Goal: Task Accomplishment & Management: Manage account settings

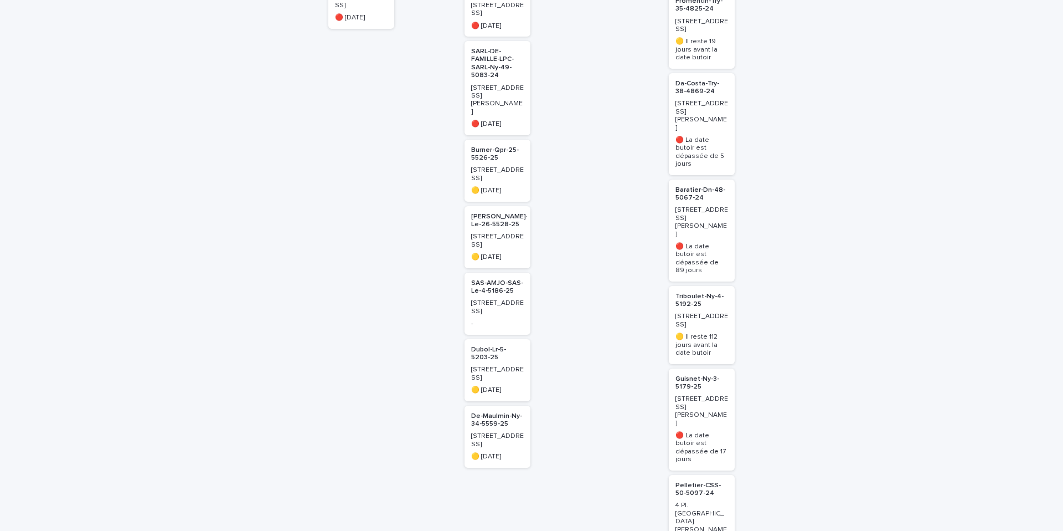
scroll to position [329, 0]
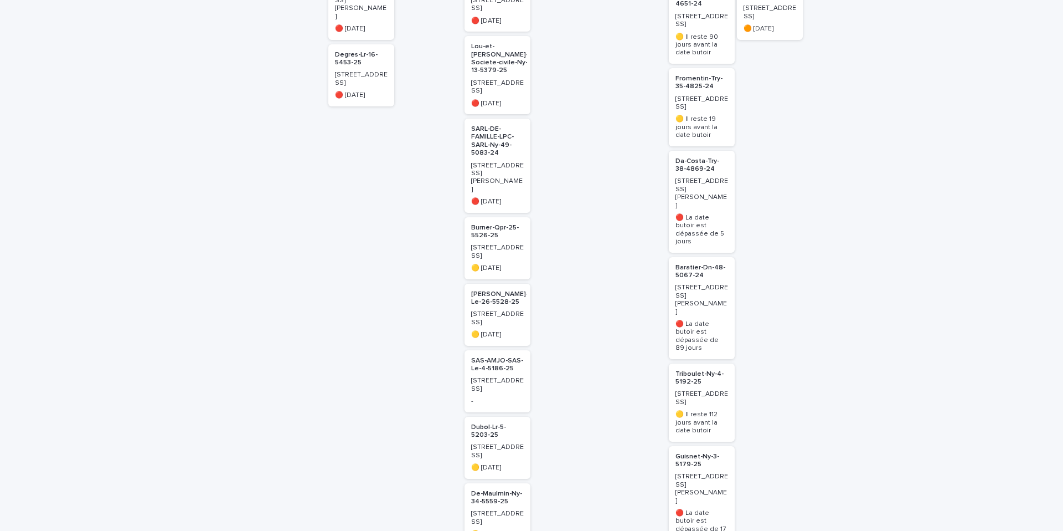
click at [682, 264] on p "Baratier-Dn-48-5067-24" at bounding box center [702, 272] width 53 height 16
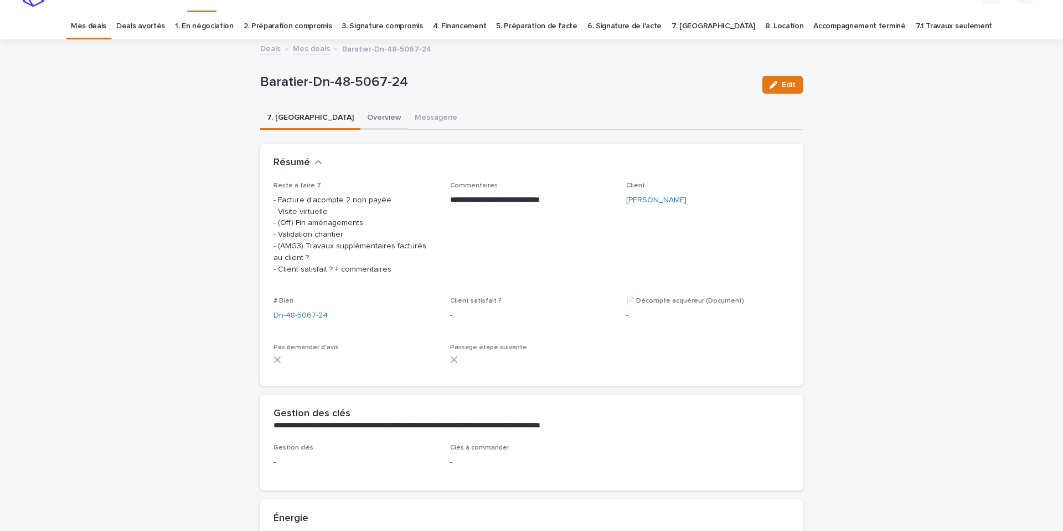
scroll to position [20, 0]
click at [361, 122] on button "Overview" at bounding box center [385, 120] width 48 height 23
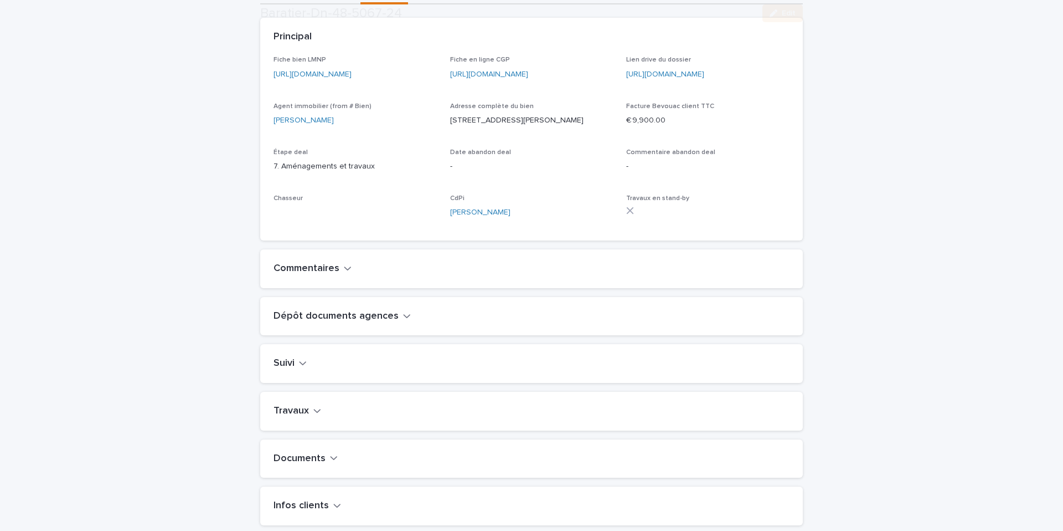
scroll to position [178, 0]
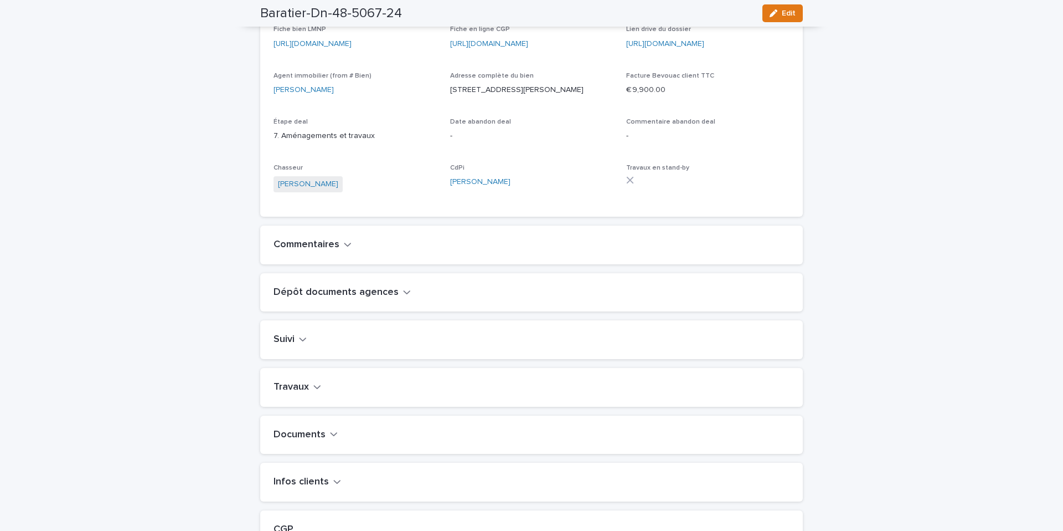
click at [314, 392] on icon "button" at bounding box center [317, 387] width 8 height 10
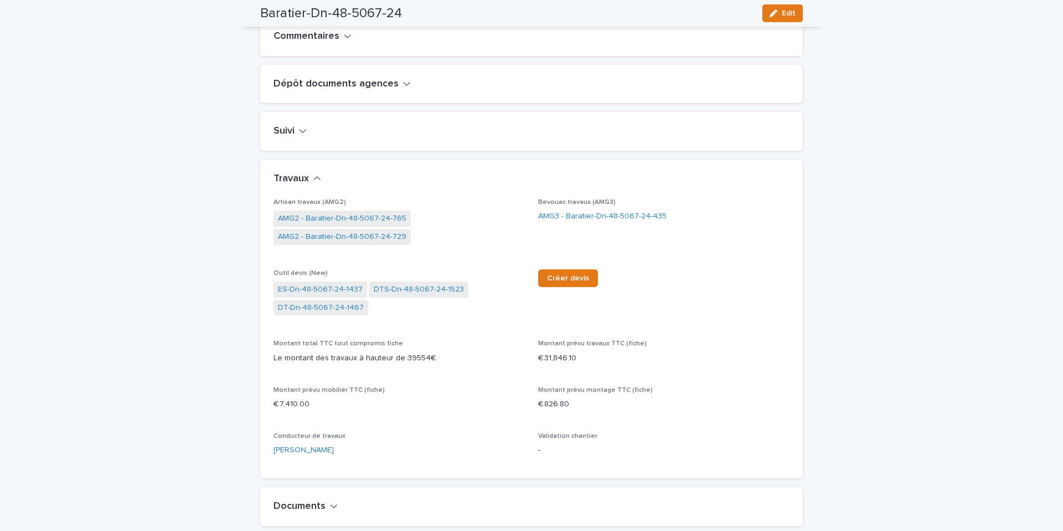
scroll to position [388, 0]
click at [587, 220] on link "AMG3 - Baratier-Dn-48-5067-24-435" at bounding box center [602, 215] width 128 height 12
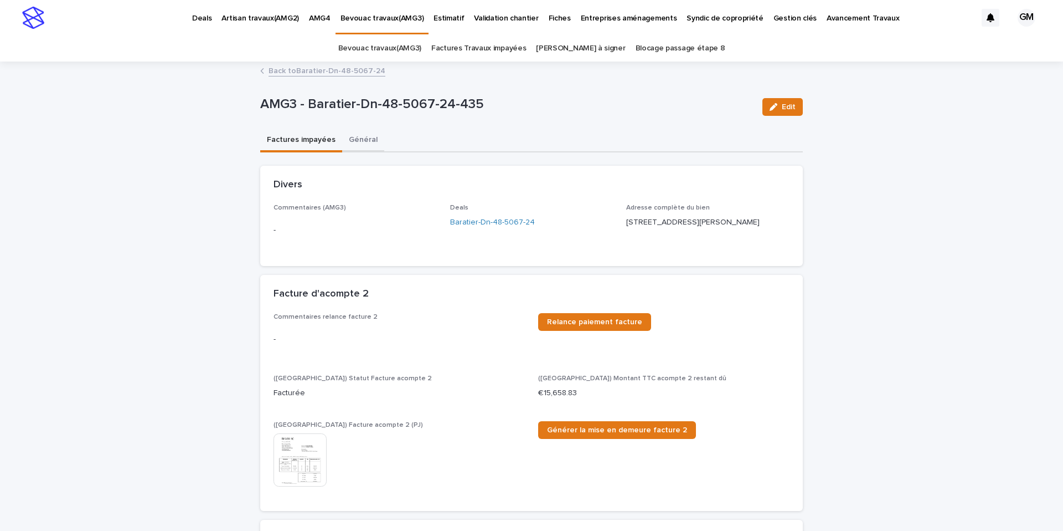
drag, startPoint x: 377, startPoint y: 137, endPoint x: 363, endPoint y: 142, distance: 14.7
click at [377, 137] on button "Général" at bounding box center [363, 140] width 42 height 23
click at [363, 142] on button "Général" at bounding box center [363, 140] width 42 height 23
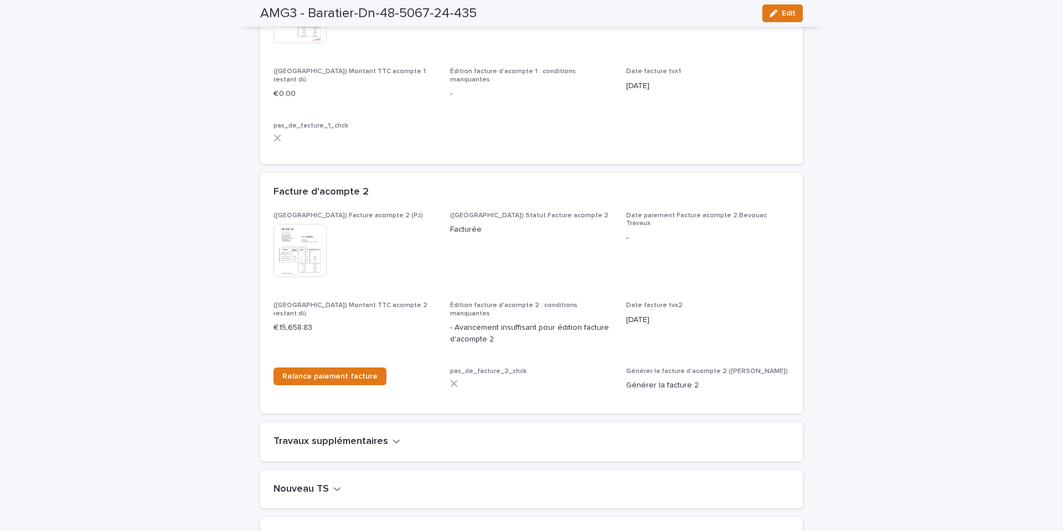
scroll to position [1012, 0]
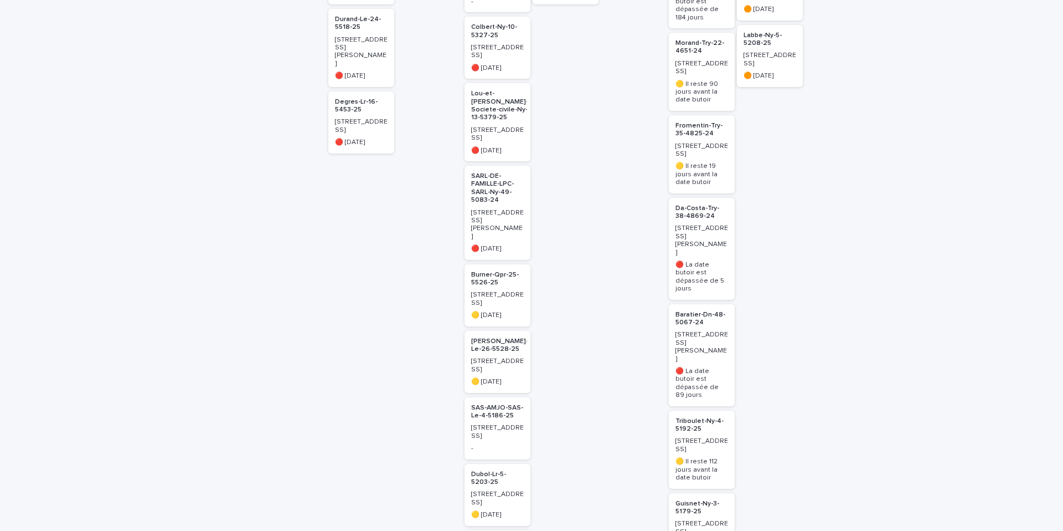
scroll to position [281, 0]
click at [692, 311] on p "Baratier-Dn-48-5067-24" at bounding box center [702, 319] width 53 height 16
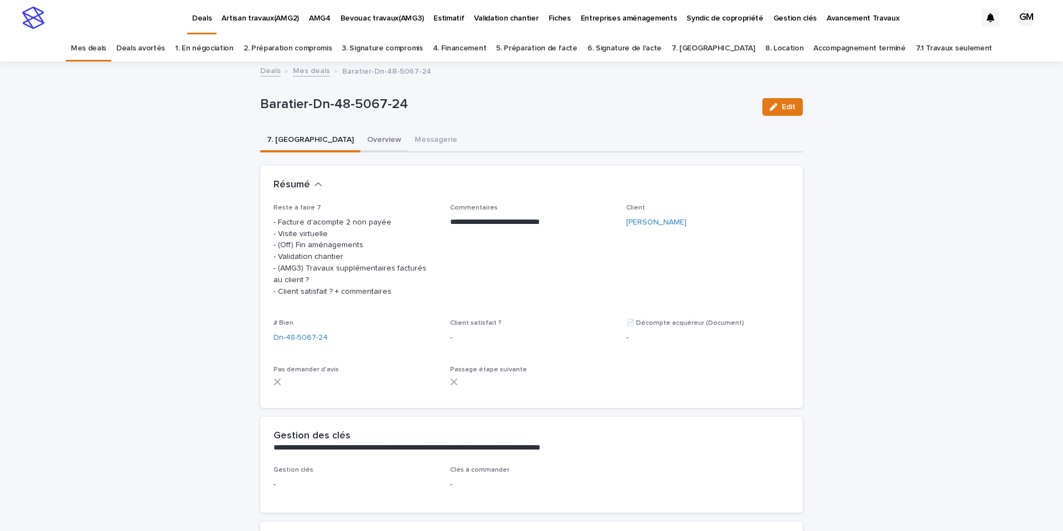
click at [361, 138] on button "Overview" at bounding box center [385, 140] width 48 height 23
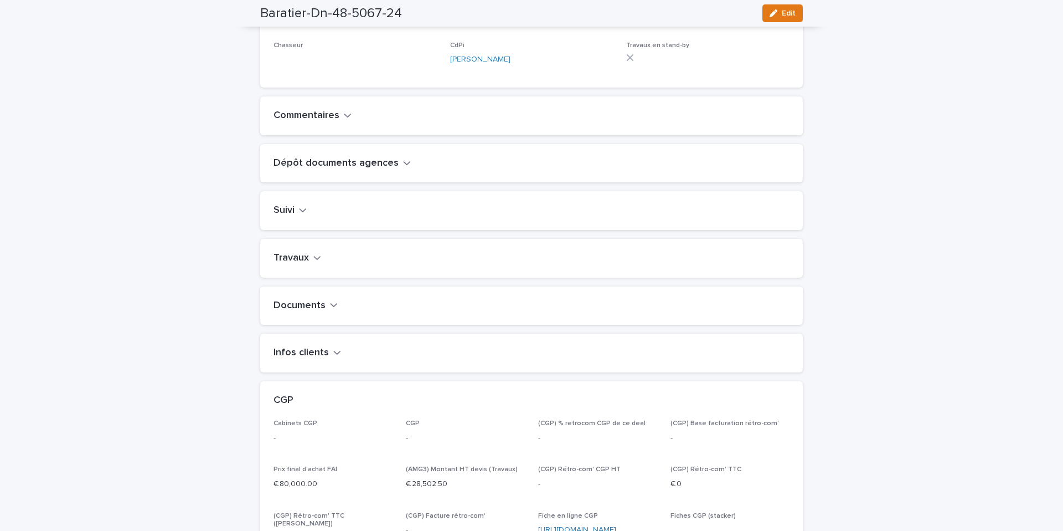
scroll to position [339, 0]
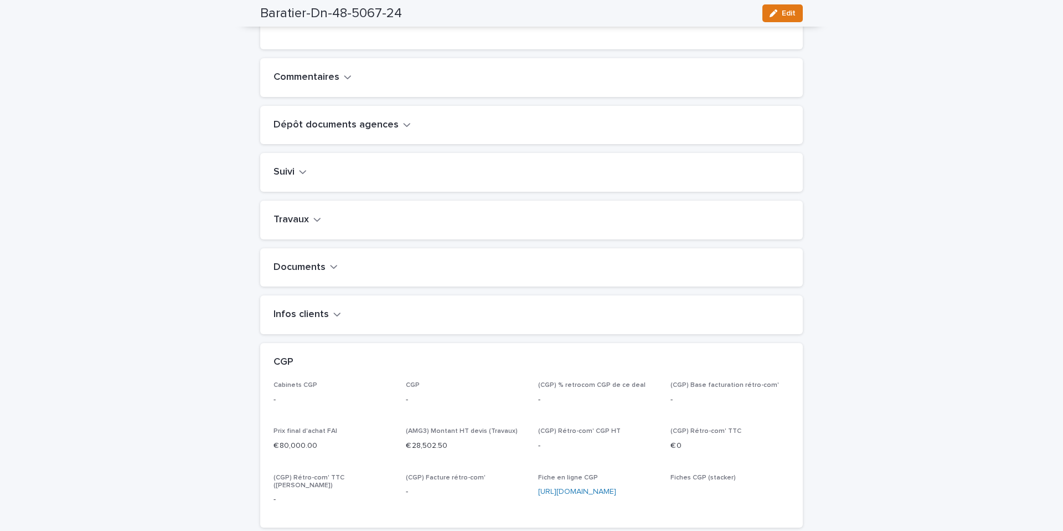
click at [313, 224] on icon "button" at bounding box center [317, 219] width 8 height 10
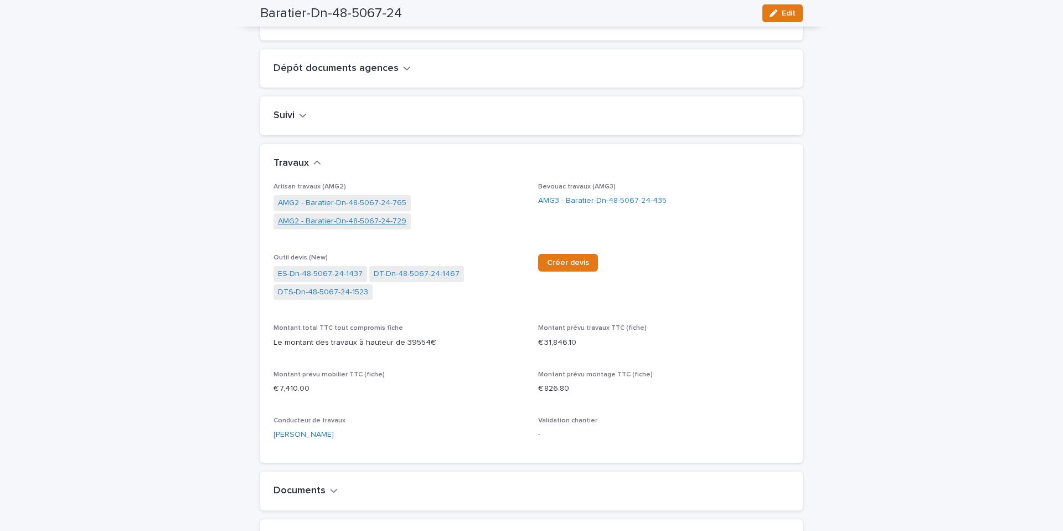
scroll to position [404, 0]
click at [358, 207] on link "AMG2 - Baratier-Dn-48-5067-24-765" at bounding box center [342, 201] width 128 height 12
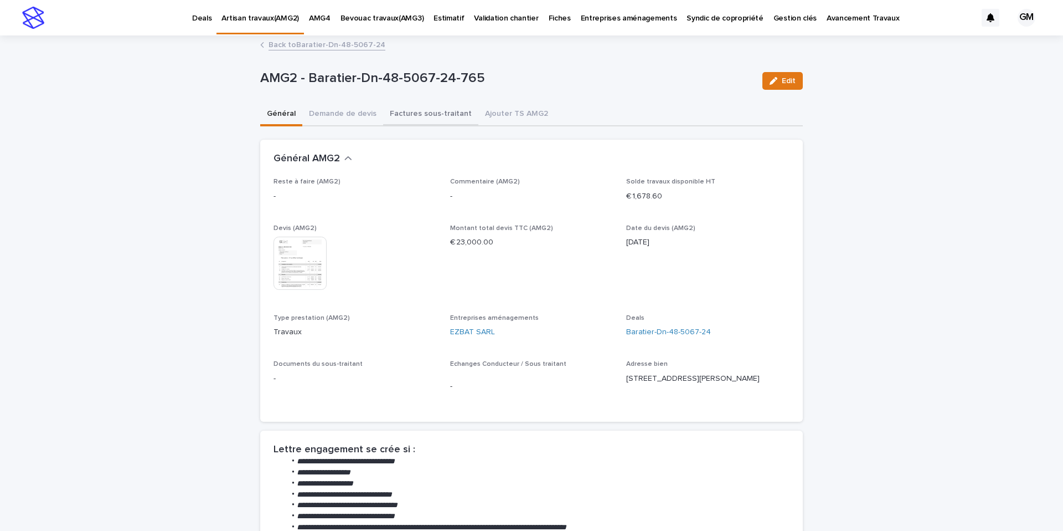
click at [407, 118] on button "Factures sous-traitant" at bounding box center [430, 114] width 95 height 23
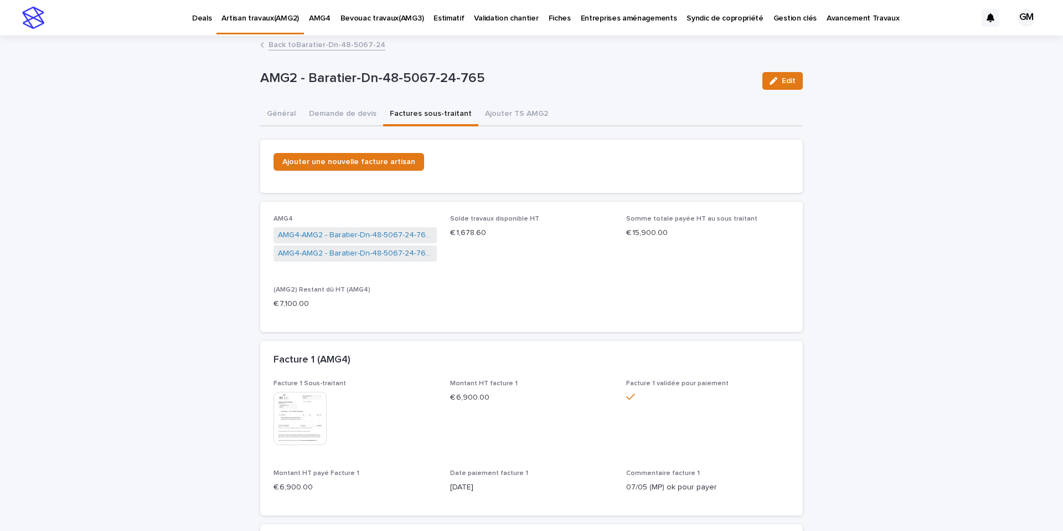
click at [300, 41] on link "Back to Baratier-Dn-48-5067-24" at bounding box center [327, 44] width 117 height 13
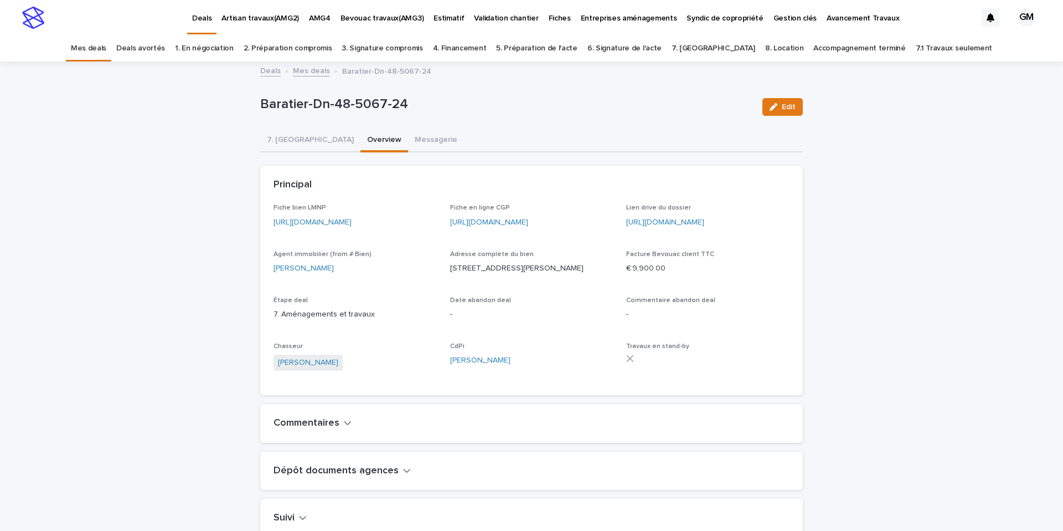
scroll to position [35, 0]
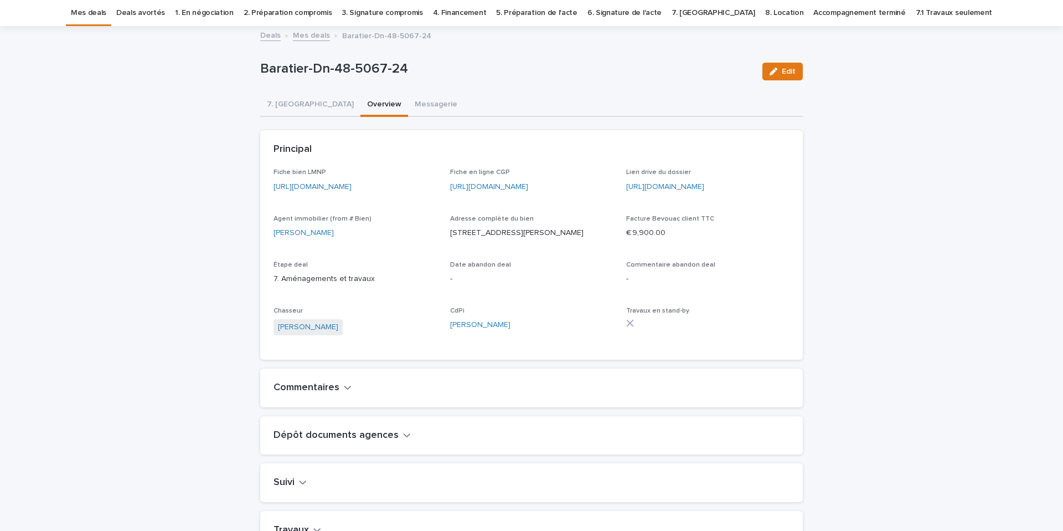
click at [308, 35] on link "Mes deals" at bounding box center [311, 34] width 37 height 13
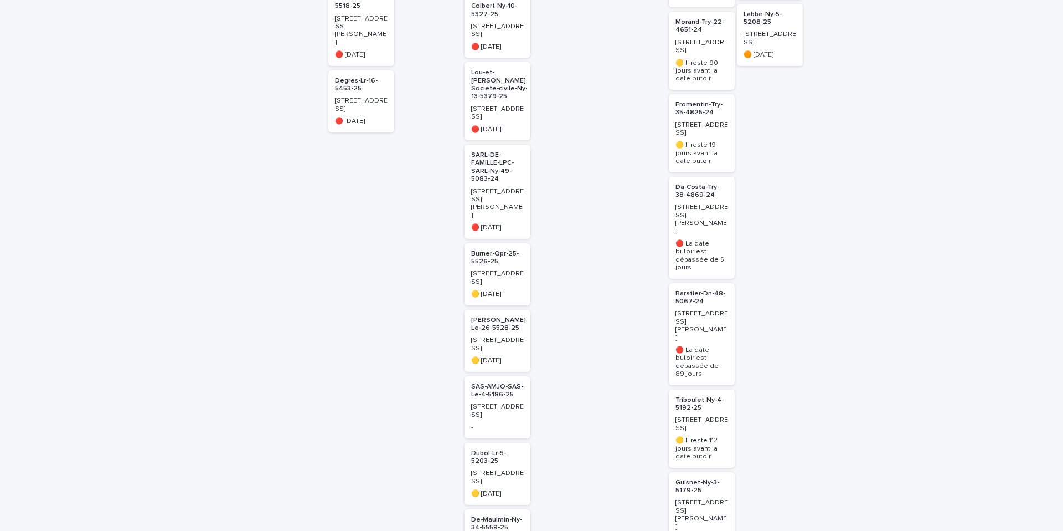
scroll to position [406, 0]
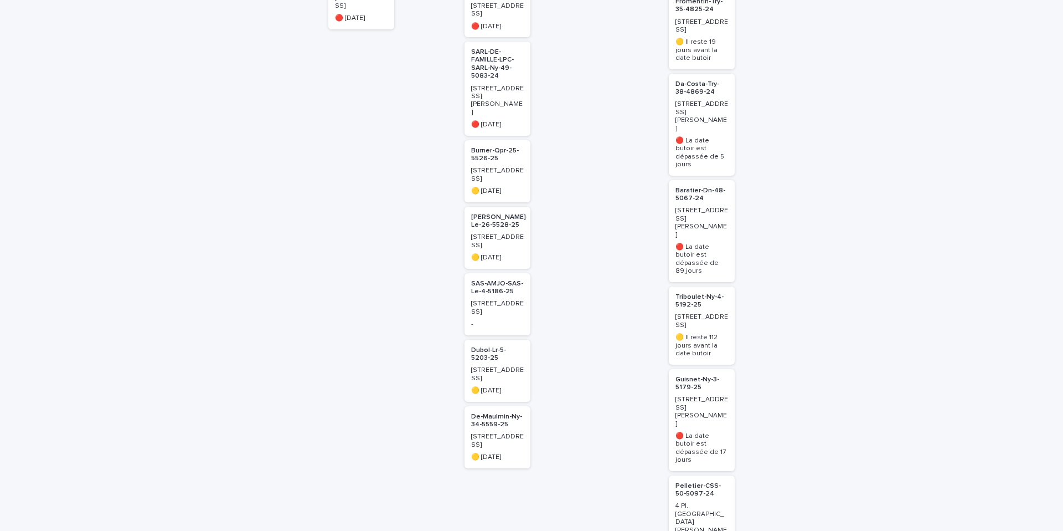
click at [493, 213] on p "[PERSON_NAME]-Le-26-5528-25" at bounding box center [499, 221] width 57 height 16
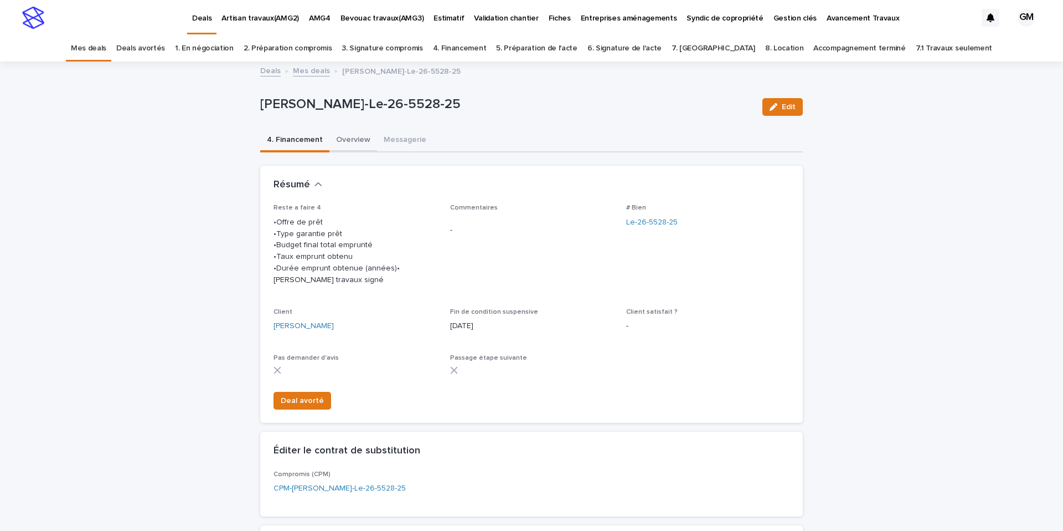
click at [355, 141] on button "Overview" at bounding box center [354, 140] width 48 height 23
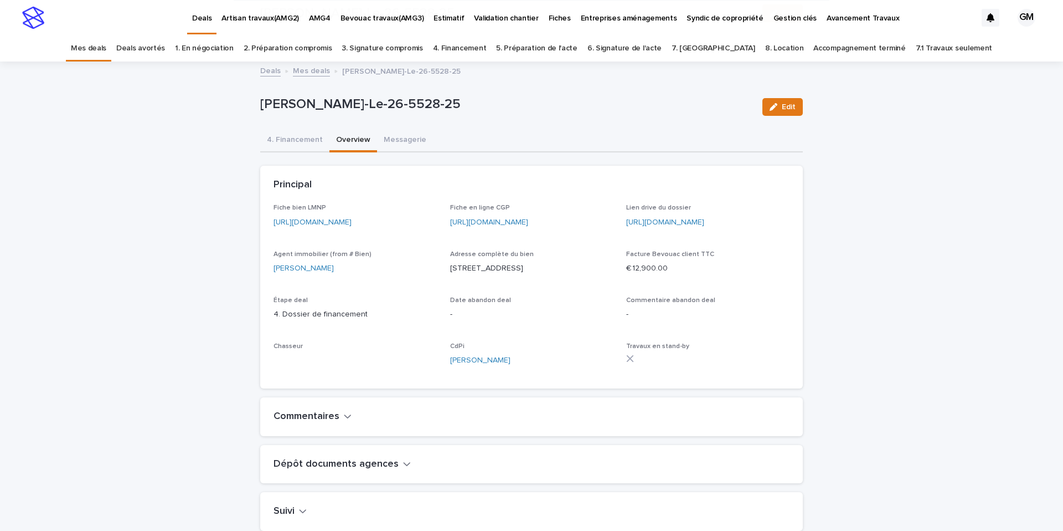
scroll to position [416, 0]
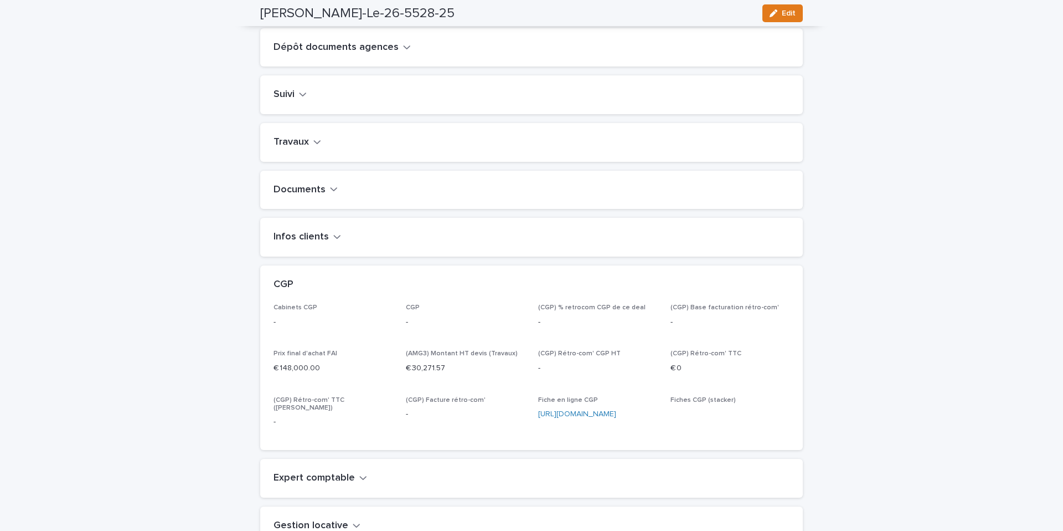
click at [313, 147] on icon "button" at bounding box center [317, 142] width 8 height 10
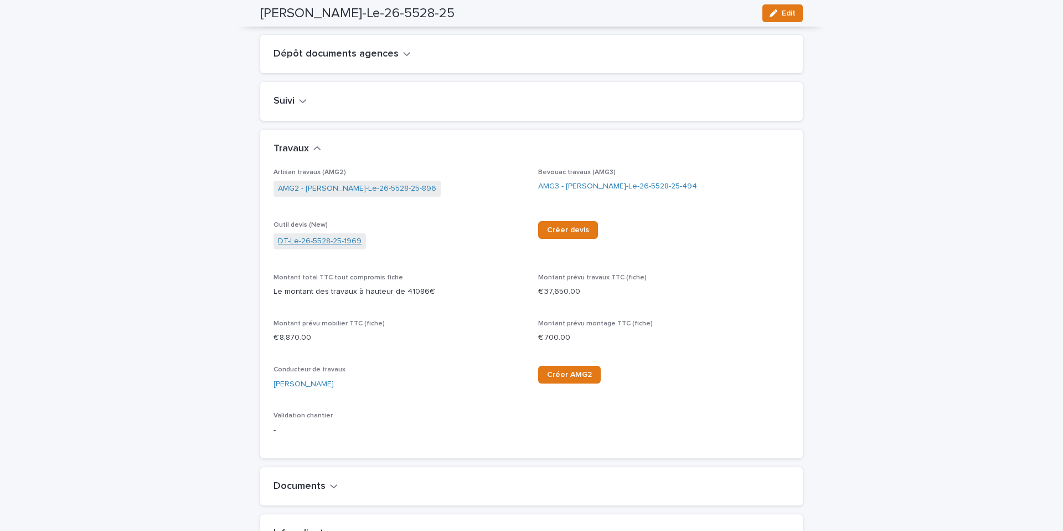
click at [322, 247] on link "DT-Le-26-5528-25-1969" at bounding box center [320, 241] width 84 height 12
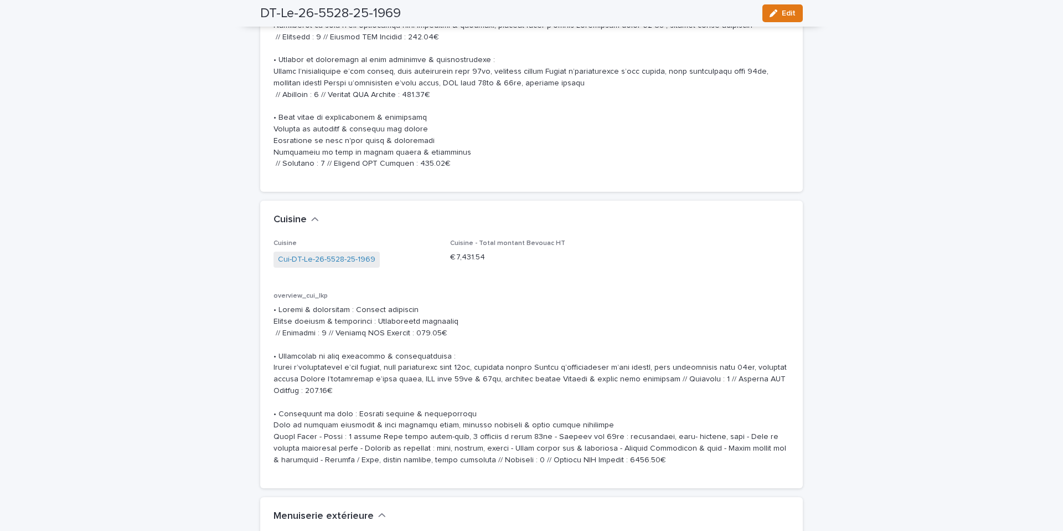
scroll to position [4051, 0]
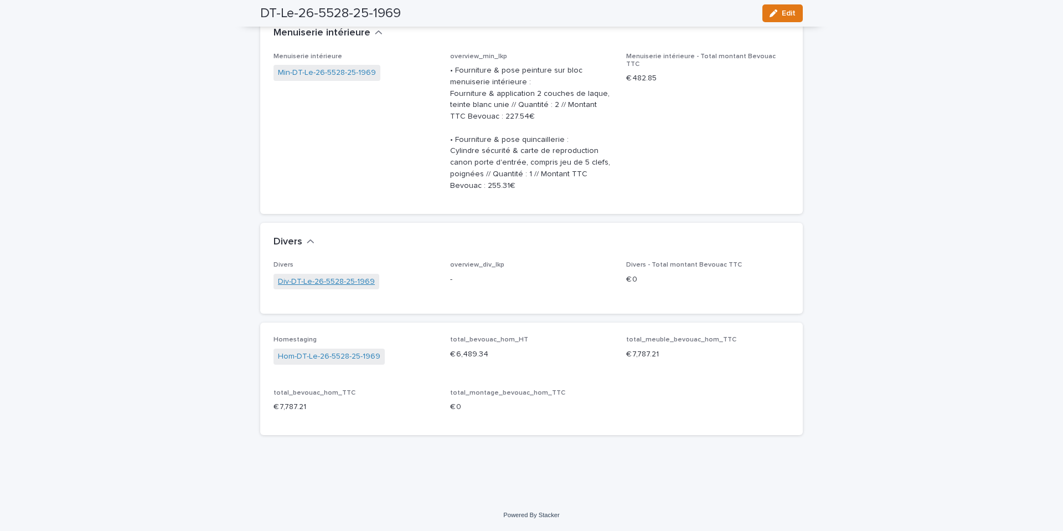
click at [349, 280] on link "Div-DT-Le-26-5528-25-1969" at bounding box center [326, 282] width 97 height 12
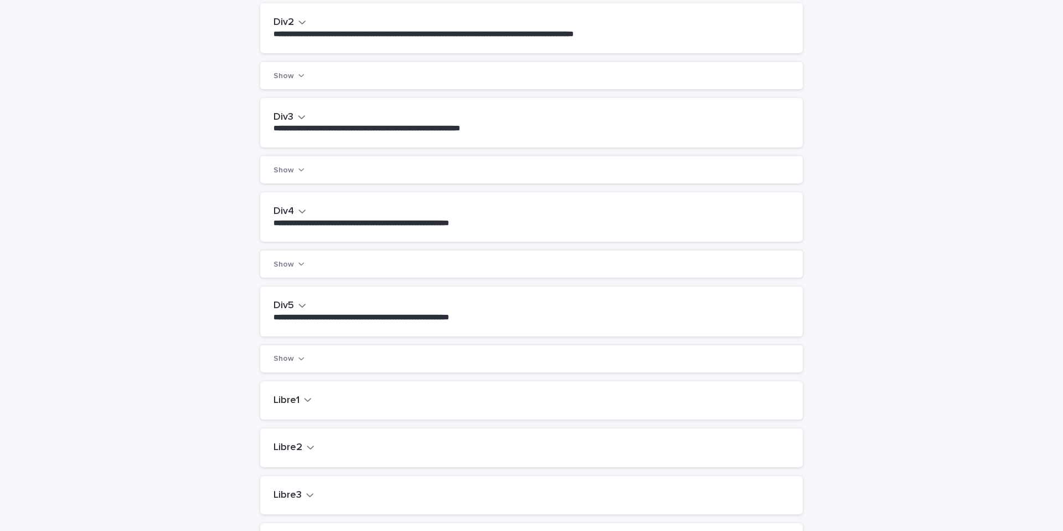
scroll to position [560, 0]
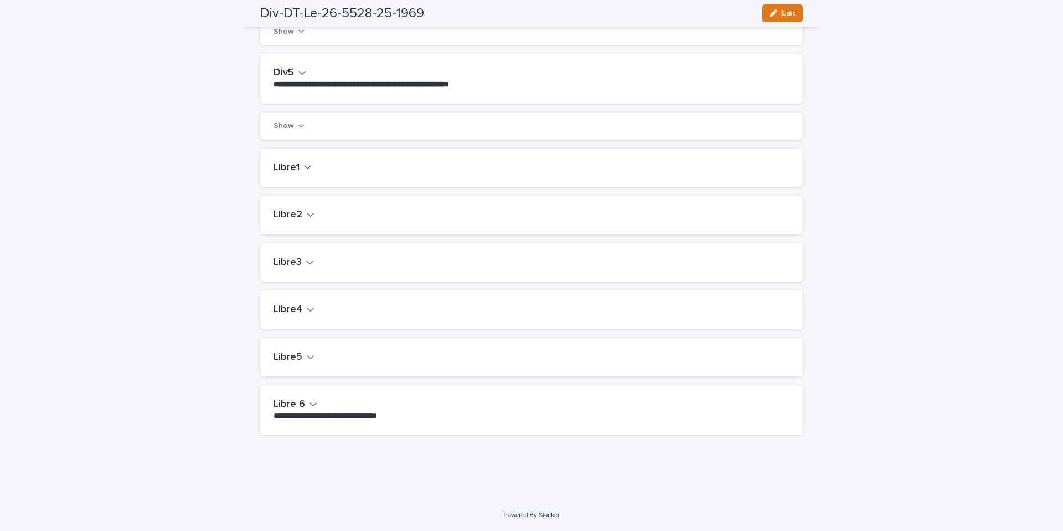
click at [306, 169] on icon "button" at bounding box center [308, 167] width 8 height 10
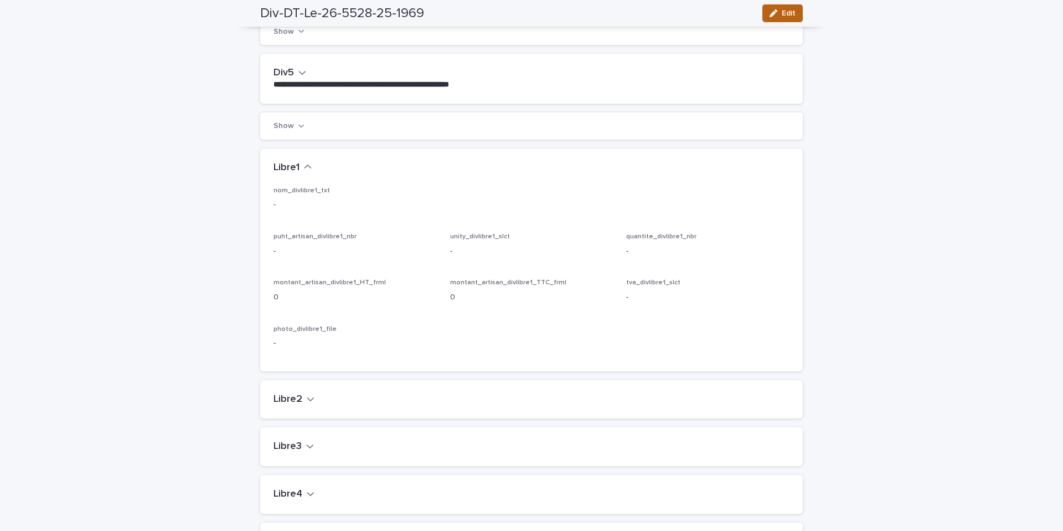
click at [793, 13] on span "Edit" at bounding box center [789, 13] width 14 height 8
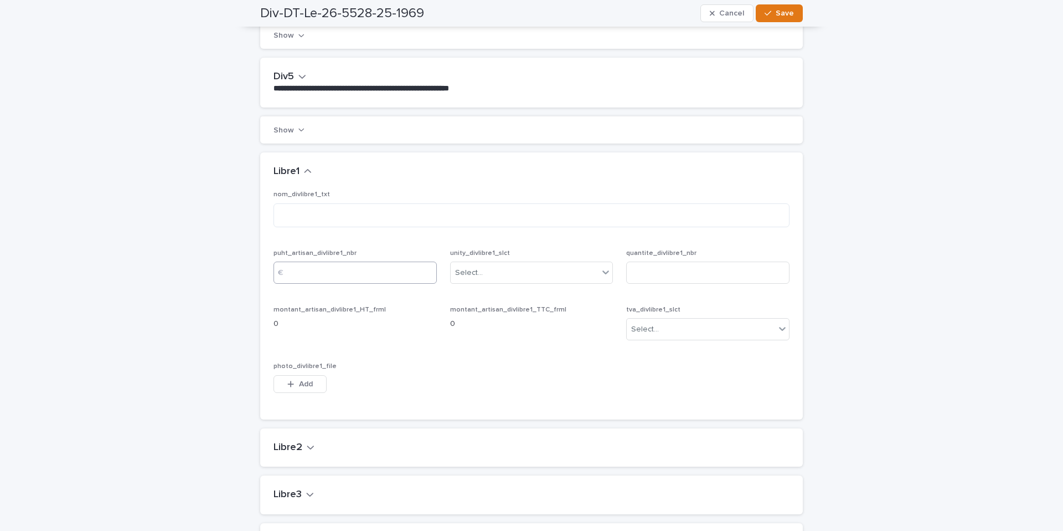
scroll to position [585, 0]
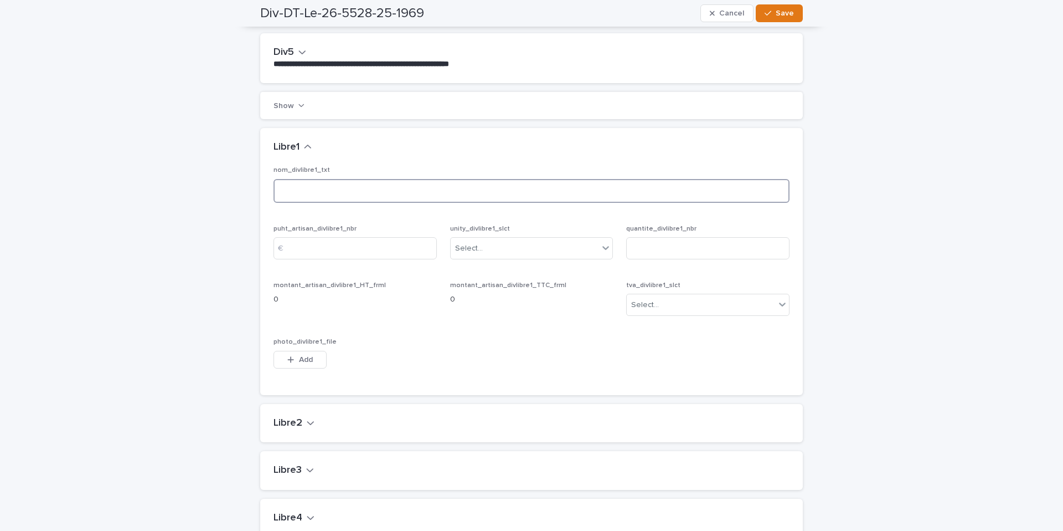
click at [302, 194] on textarea at bounding box center [532, 191] width 516 height 24
paste textarea "**********"
type textarea "**********"
click at [462, 248] on div "Select..." at bounding box center [469, 249] width 28 height 12
drag, startPoint x: 487, startPoint y: 299, endPoint x: 486, endPoint y: 294, distance: 5.6
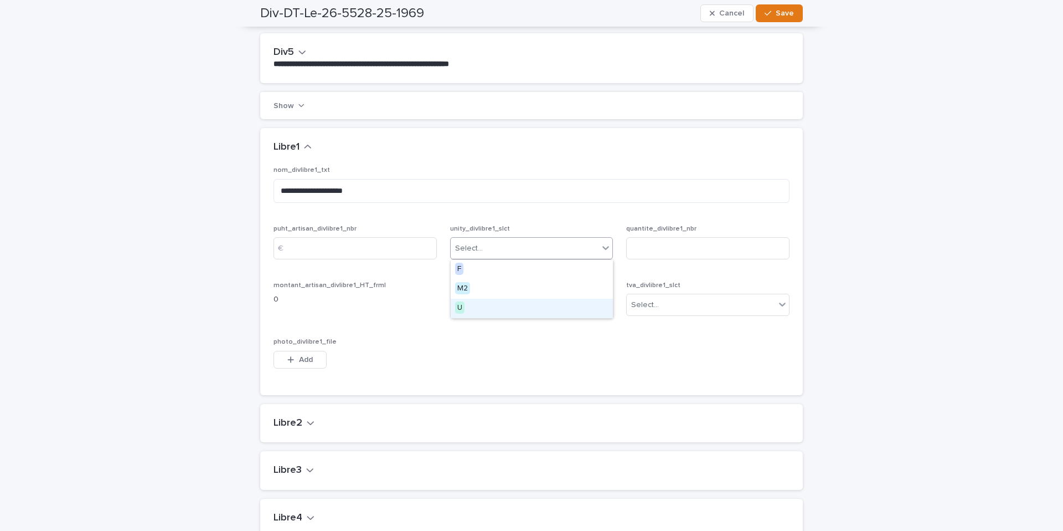
click at [487, 299] on div "U" at bounding box center [532, 308] width 162 height 19
click at [648, 248] on input at bounding box center [707, 248] width 163 height 22
type input "*"
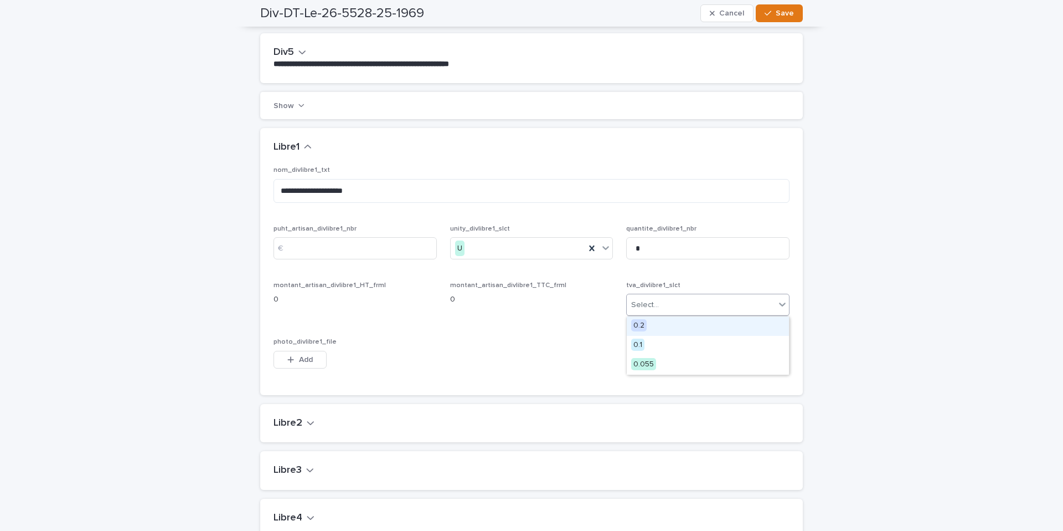
click at [665, 304] on div "Select..." at bounding box center [701, 305] width 148 height 18
click at [656, 337] on div "0.1" at bounding box center [708, 345] width 162 height 19
click at [333, 253] on input at bounding box center [355, 248] width 163 height 22
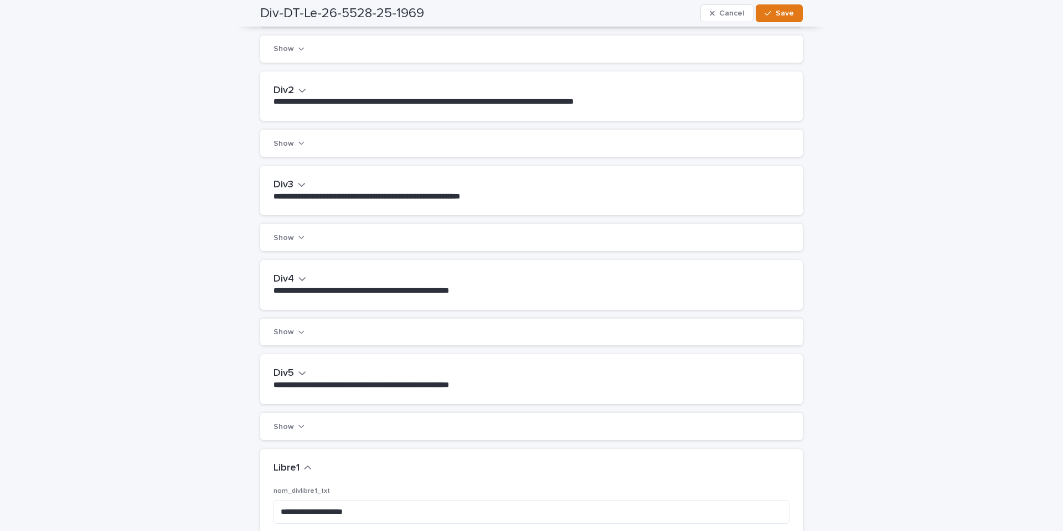
scroll to position [0, 0]
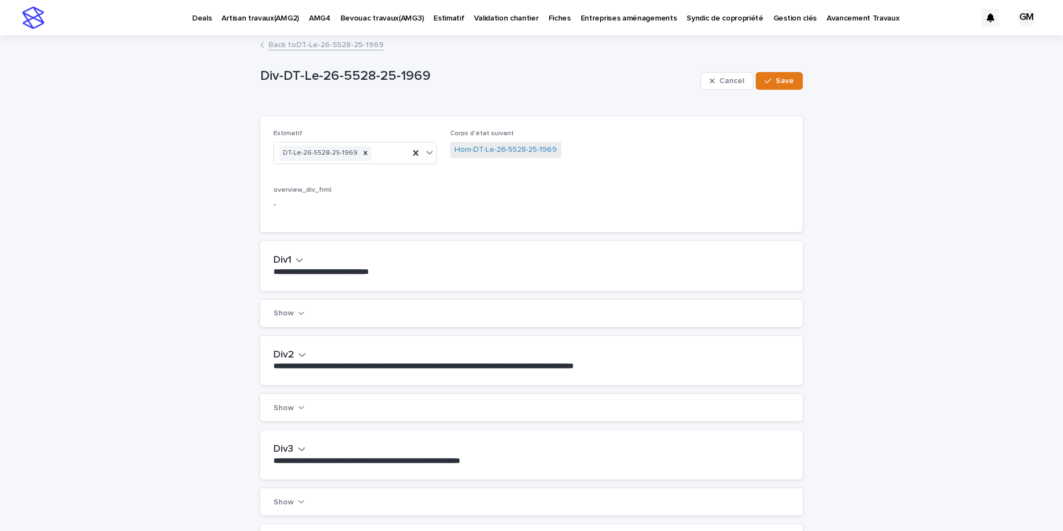
type input "*****"
click at [289, 45] on link "Back to DT-Le-26-5528-25-1969" at bounding box center [326, 44] width 115 height 13
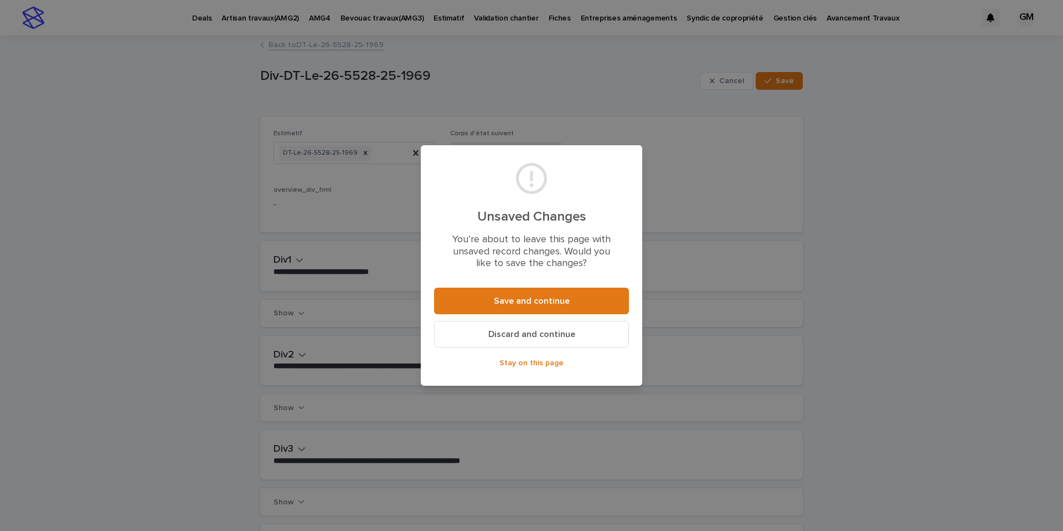
click at [532, 340] on button "Discard and continue" at bounding box center [531, 334] width 195 height 27
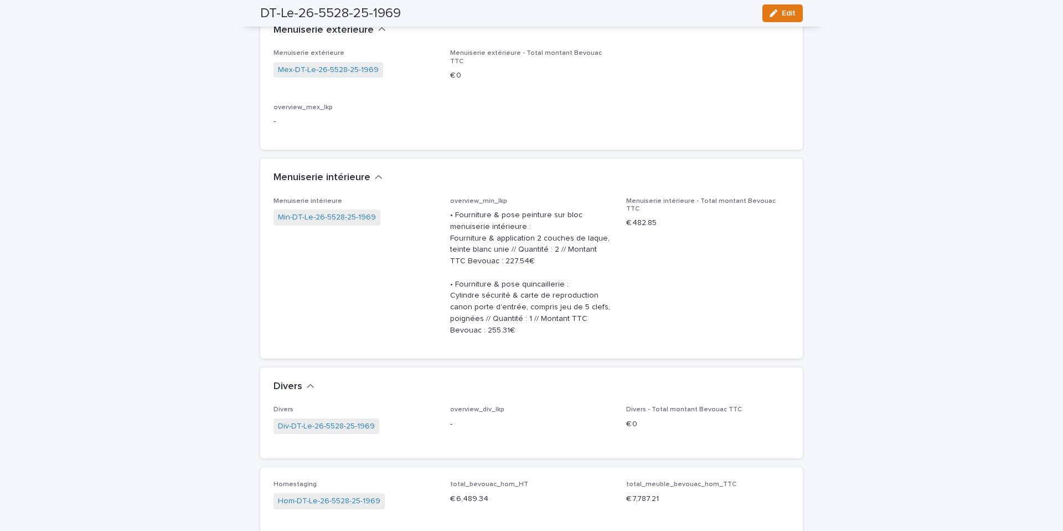
scroll to position [4051, 0]
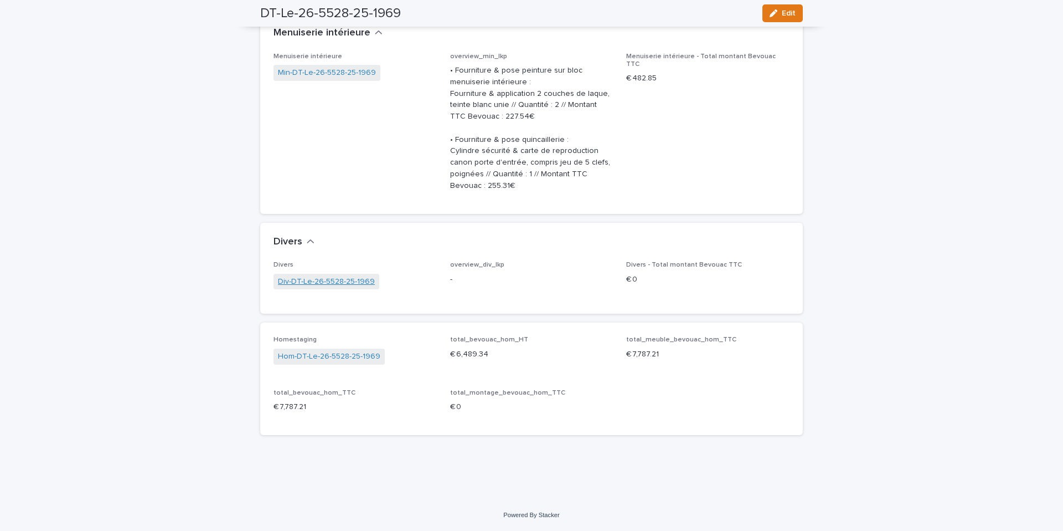
click at [364, 284] on link "Div-DT-Le-26-5528-25-1969" at bounding box center [326, 282] width 97 height 12
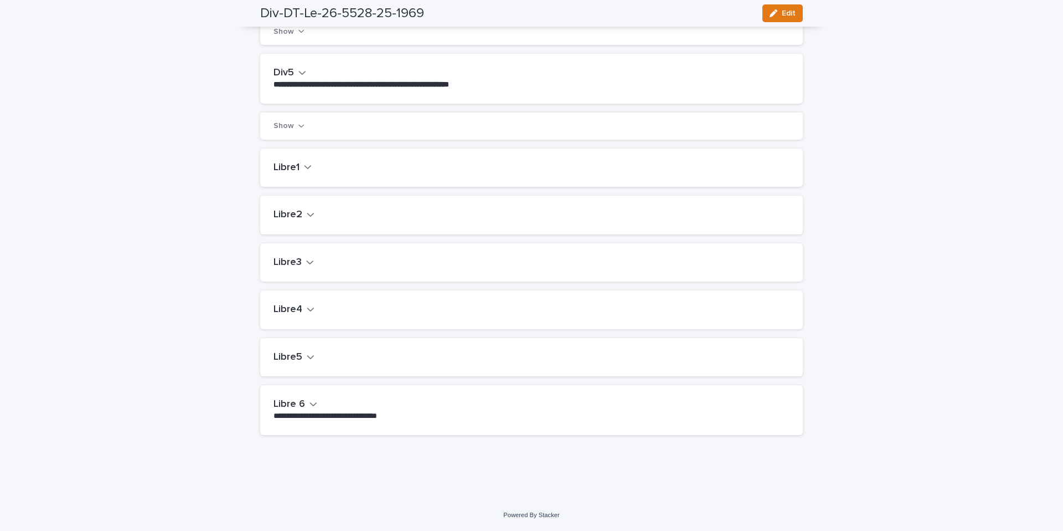
scroll to position [560, 0]
click at [293, 171] on h2 "Libre1" at bounding box center [287, 168] width 26 height 12
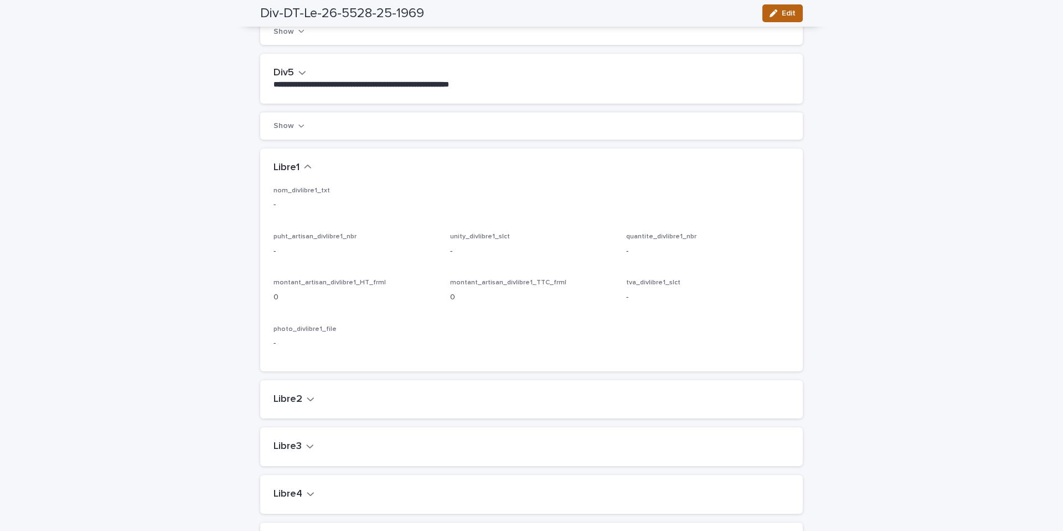
click at [789, 11] on span "Edit" at bounding box center [789, 13] width 14 height 8
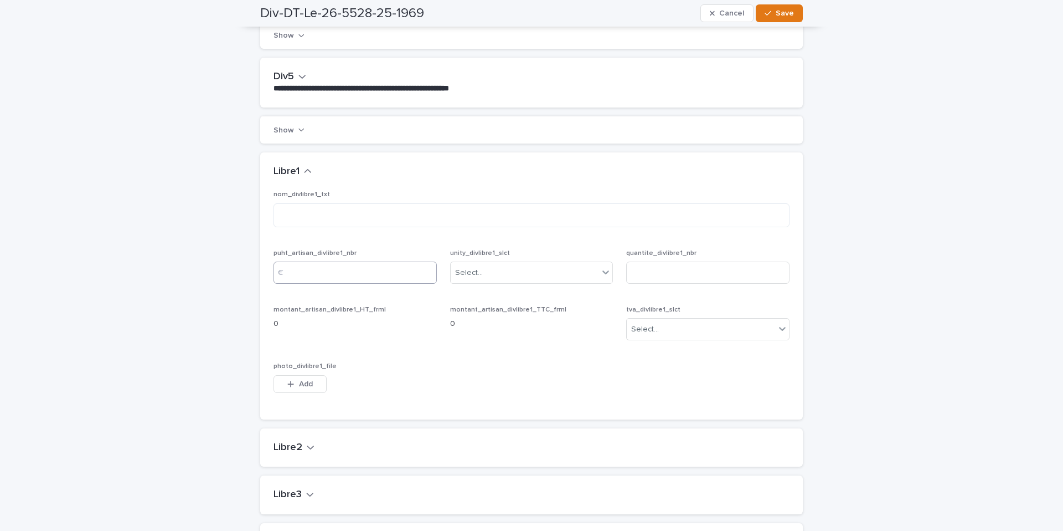
scroll to position [585, 0]
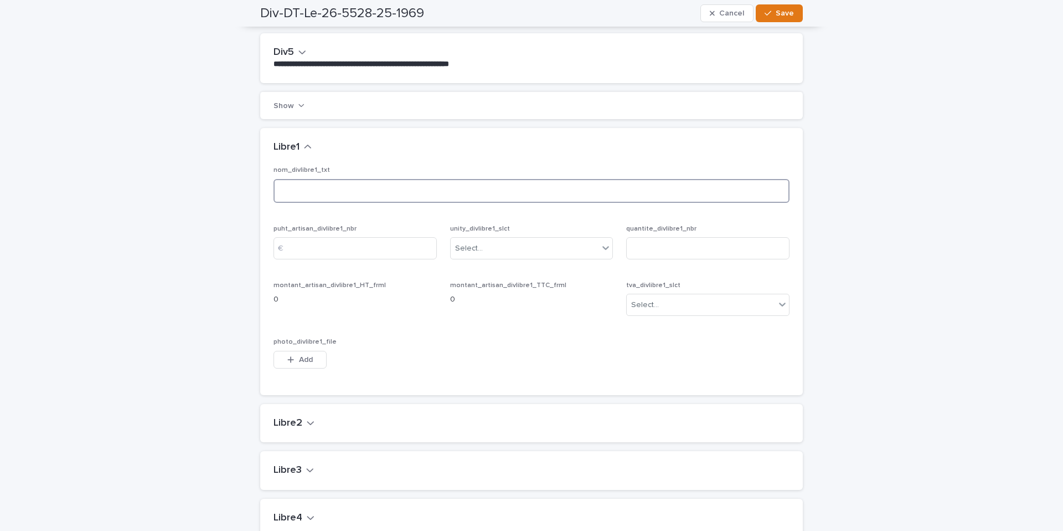
click at [293, 185] on textarea at bounding box center [532, 191] width 516 height 24
paste textarea "**********"
type textarea "**********"
click at [347, 245] on input at bounding box center [355, 248] width 163 height 22
click at [510, 249] on div "Select..." at bounding box center [525, 248] width 148 height 18
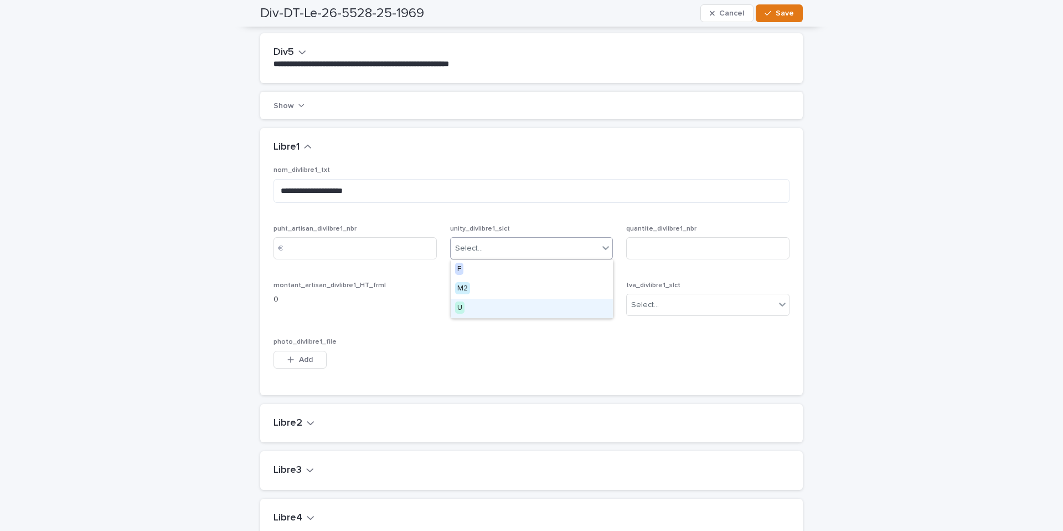
click at [490, 302] on div "U" at bounding box center [532, 308] width 162 height 19
click at [661, 247] on input at bounding box center [707, 248] width 163 height 22
type input "*"
drag, startPoint x: 681, startPoint y: 303, endPoint x: 680, endPoint y: 311, distance: 7.8
click at [681, 303] on div "Select..." at bounding box center [701, 305] width 148 height 18
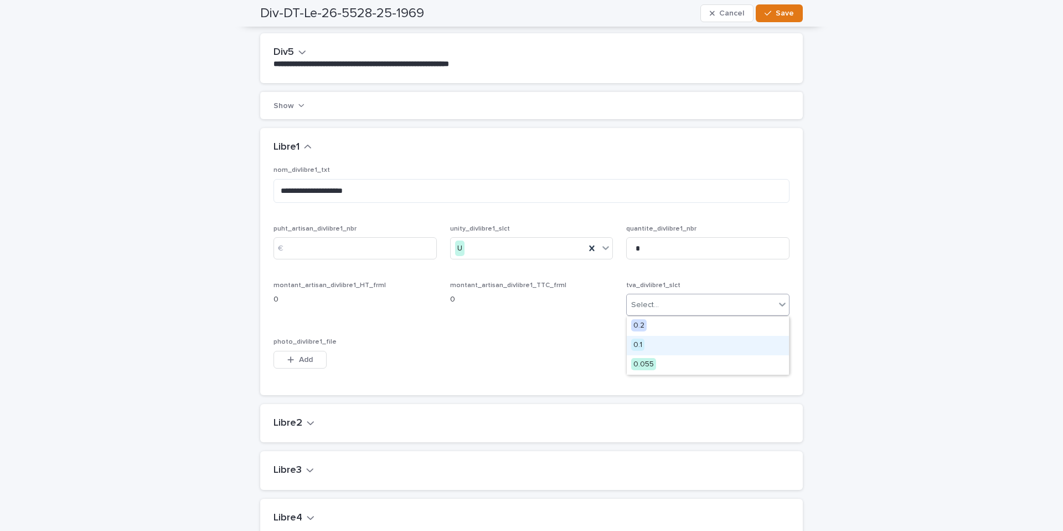
drag, startPoint x: 676, startPoint y: 341, endPoint x: 670, endPoint y: 341, distance: 6.6
click at [676, 341] on div "0.1" at bounding box center [708, 345] width 162 height 19
click at [370, 244] on input at bounding box center [355, 248] width 163 height 22
type input "*****"
click at [789, 16] on span "Save" at bounding box center [785, 13] width 18 height 8
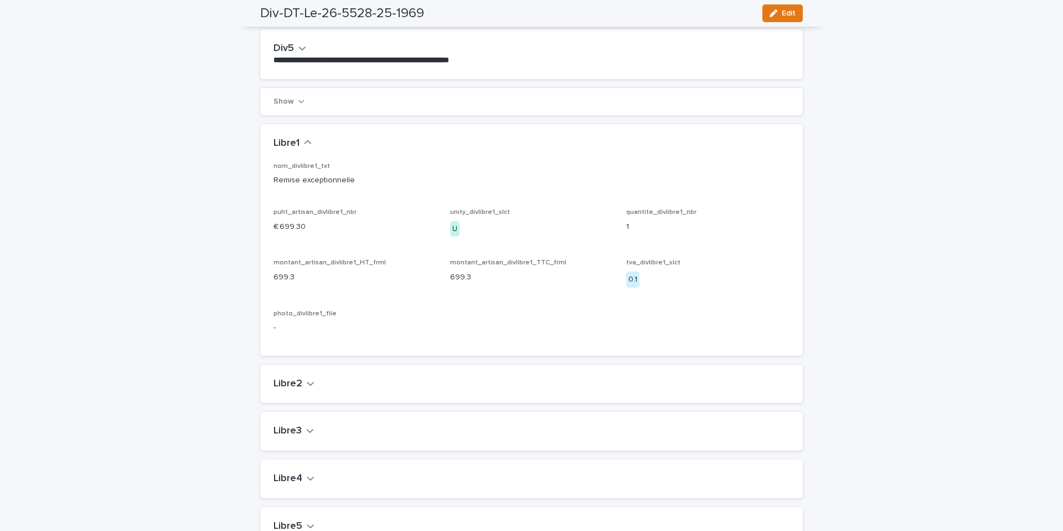
scroll to position [571, 0]
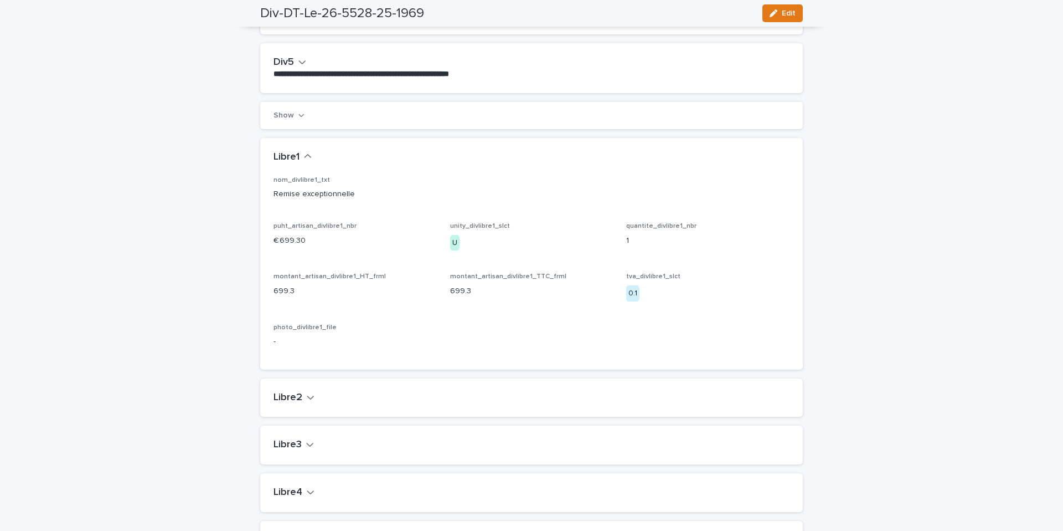
drag, startPoint x: 792, startPoint y: 8, endPoint x: 287, endPoint y: 294, distance: 580.6
click at [792, 8] on button "Edit" at bounding box center [783, 13] width 40 height 18
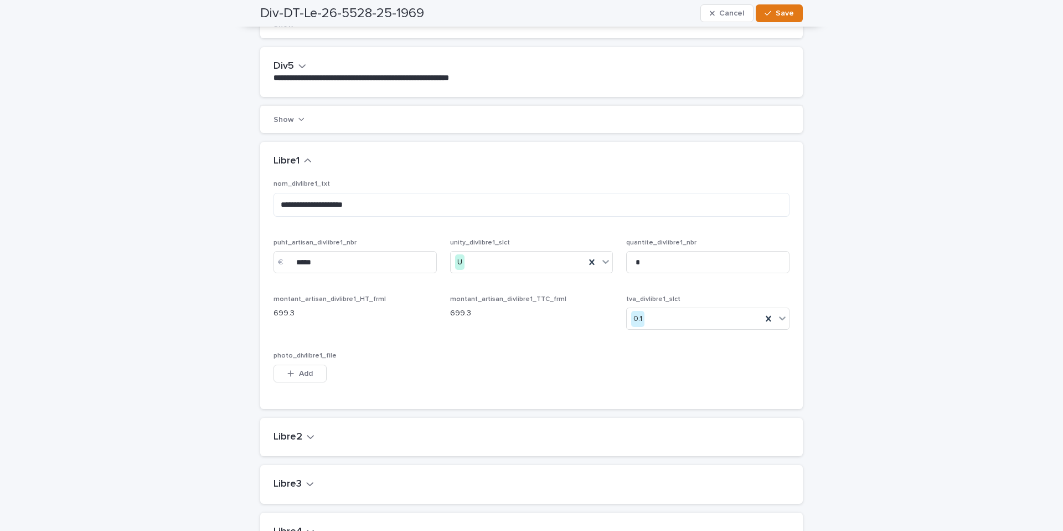
scroll to position [590, 0]
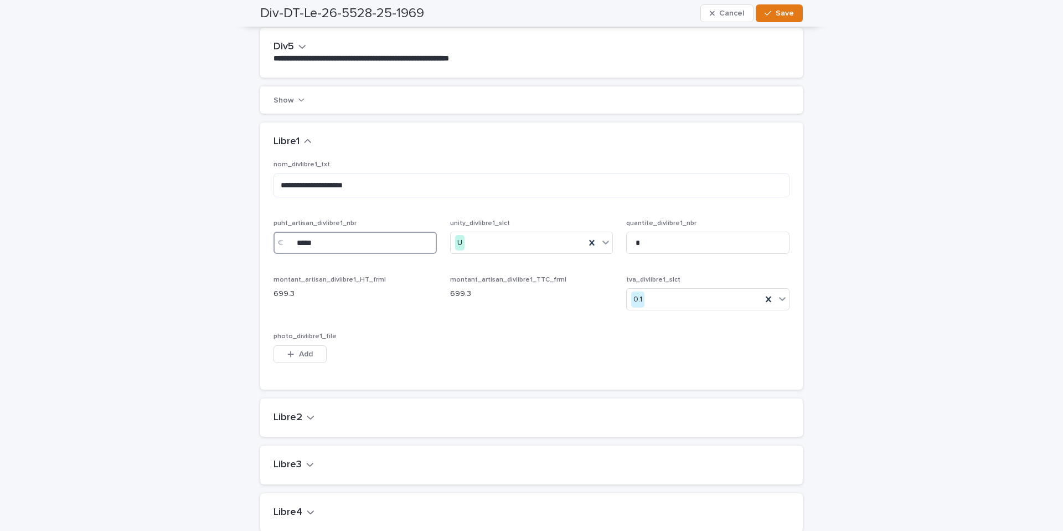
click at [299, 250] on input "*****" at bounding box center [355, 242] width 163 height 22
type input "******"
click at [783, 11] on span "Save" at bounding box center [785, 13] width 18 height 8
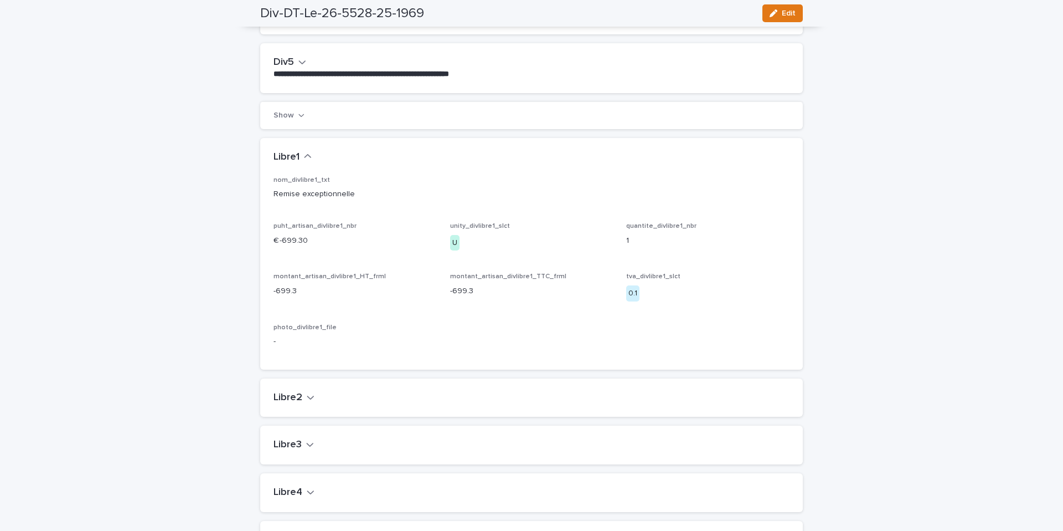
scroll to position [0, 0]
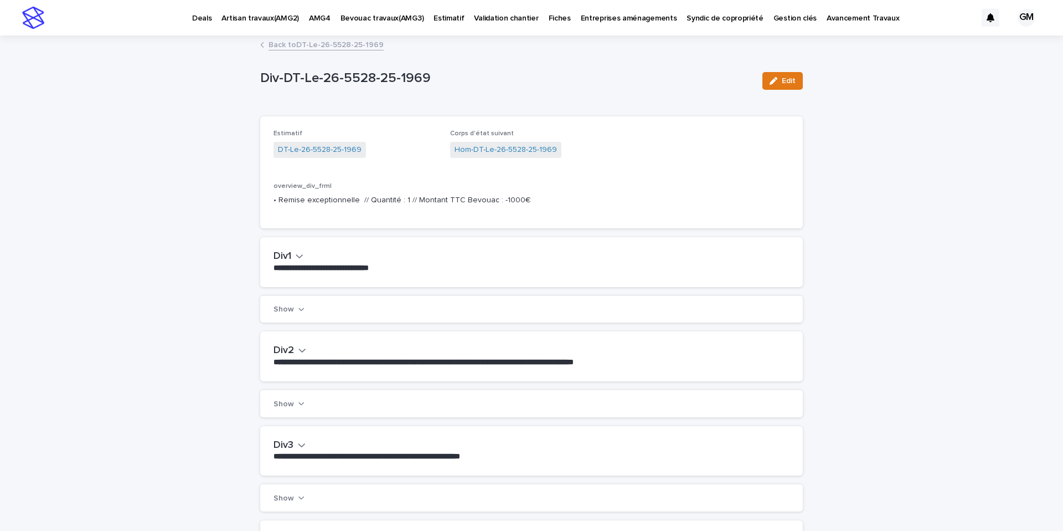
click at [294, 43] on link "Back to DT-Le-26-5528-25-1969" at bounding box center [326, 44] width 115 height 13
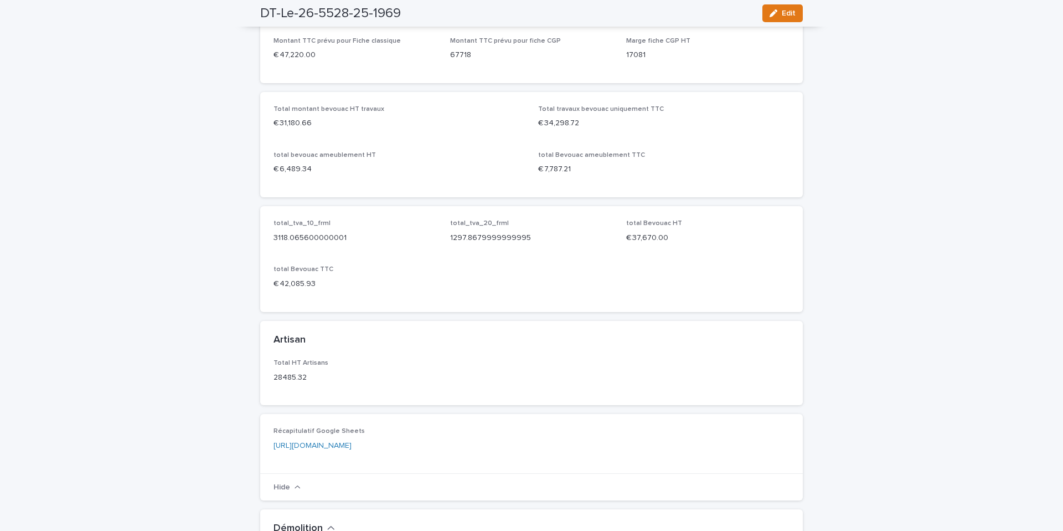
scroll to position [856, 0]
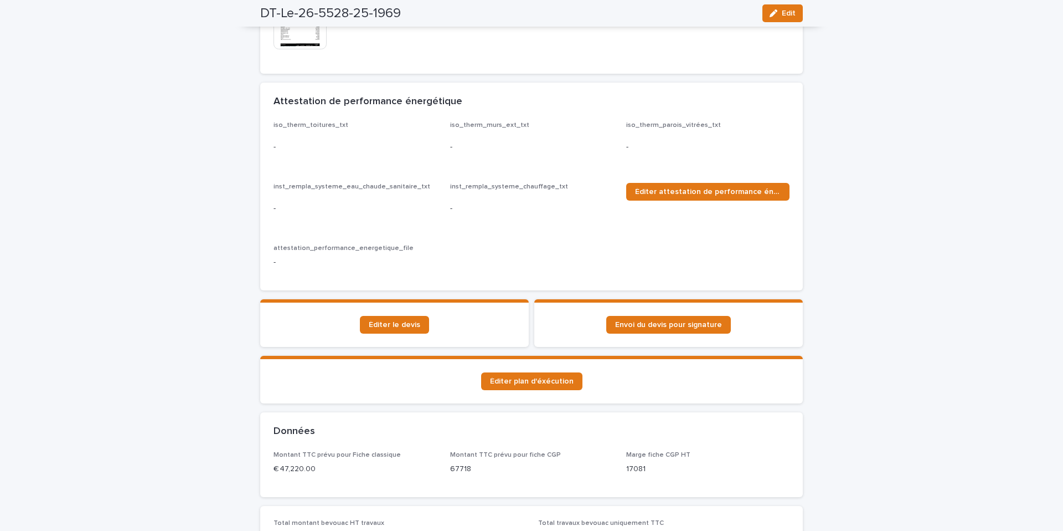
scroll to position [492, 0]
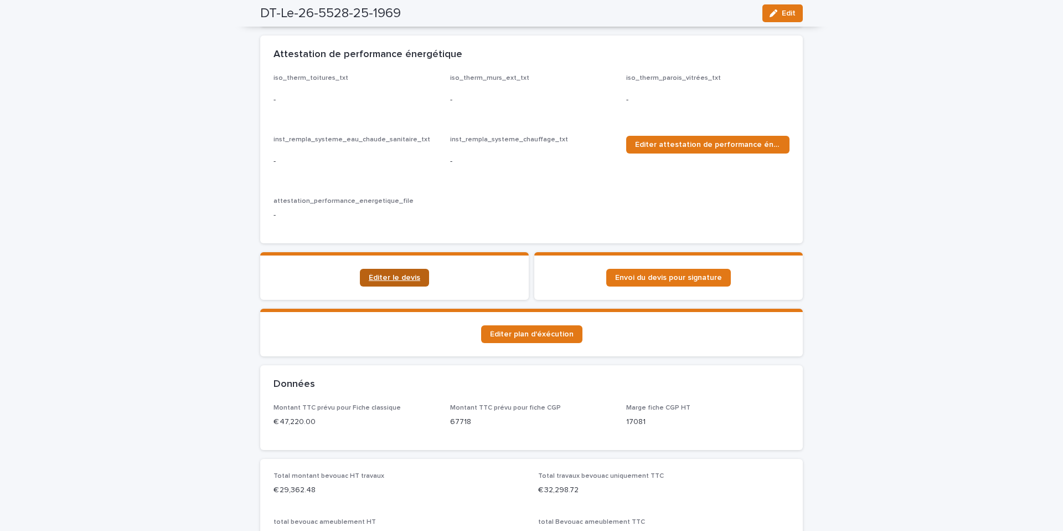
click at [394, 277] on span "Éditer le devis" at bounding box center [395, 278] width 52 height 8
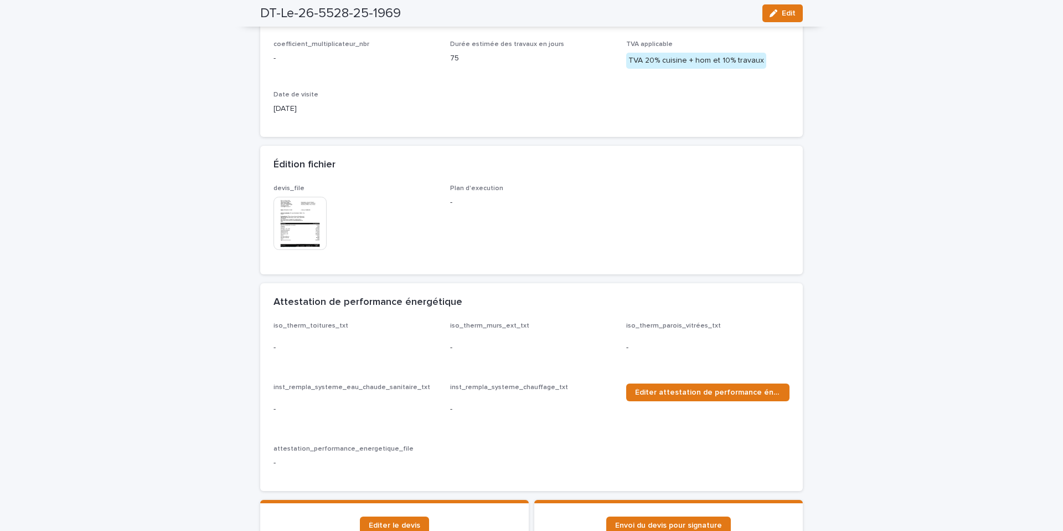
scroll to position [172, 0]
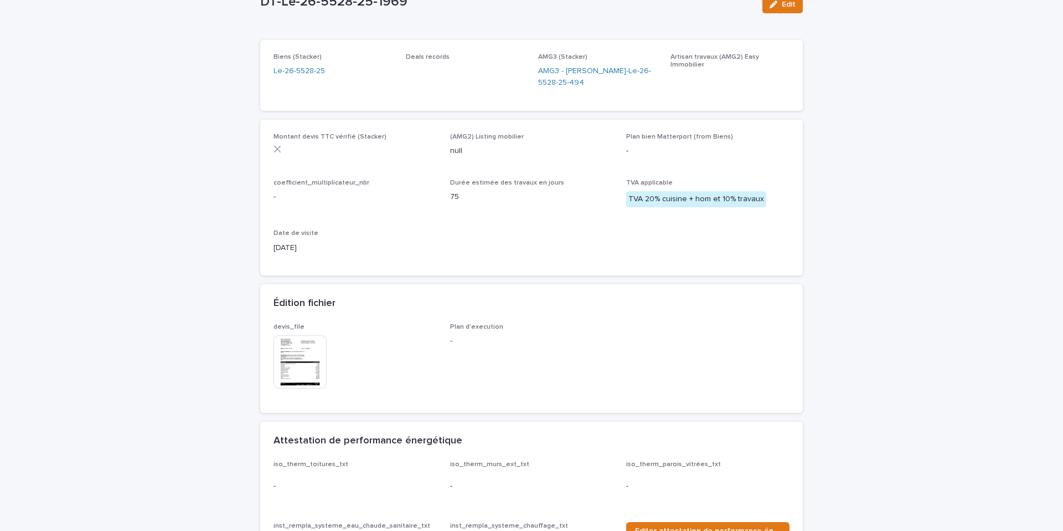
scroll to position [175, 0]
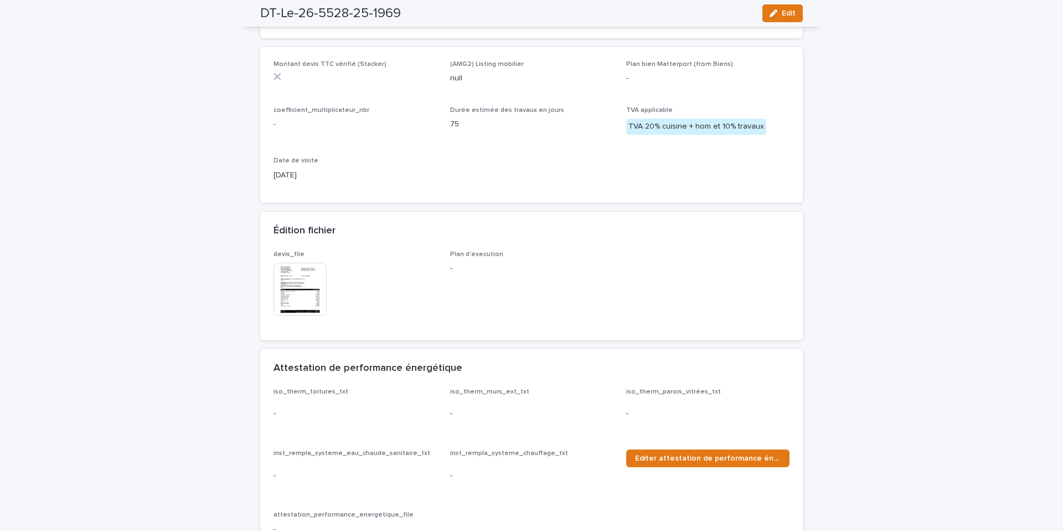
click at [312, 292] on img at bounding box center [300, 289] width 53 height 53
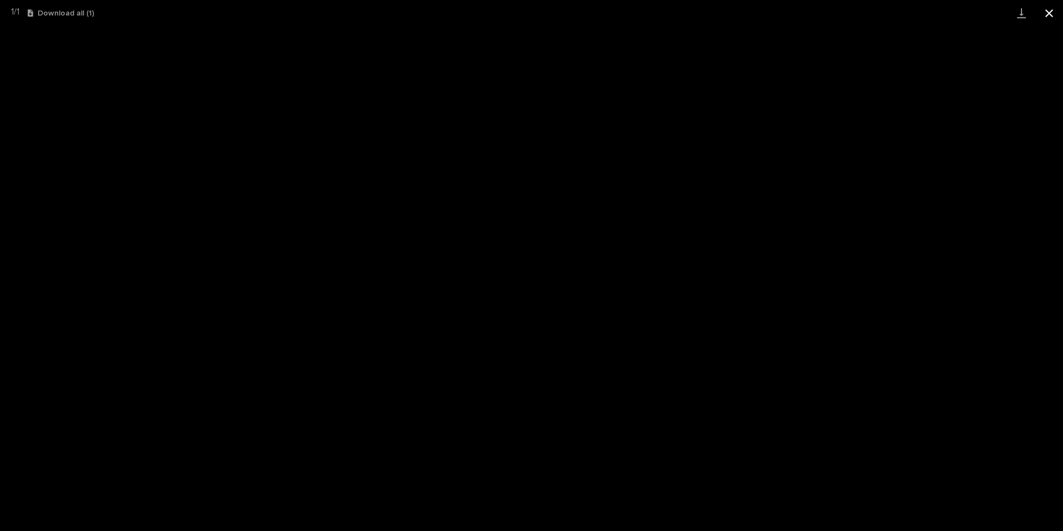
click at [1047, 16] on button "Close gallery" at bounding box center [1050, 13] width 28 height 26
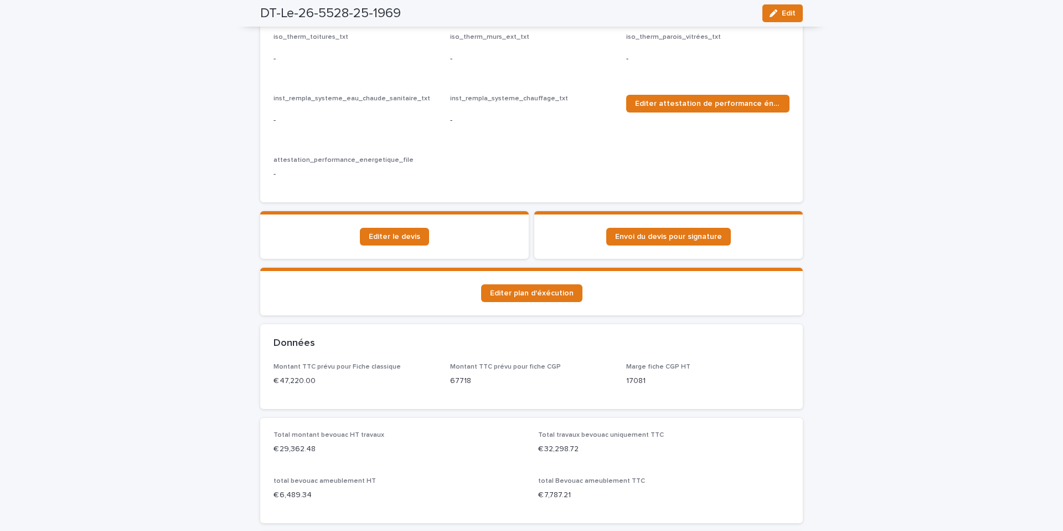
scroll to position [590, 0]
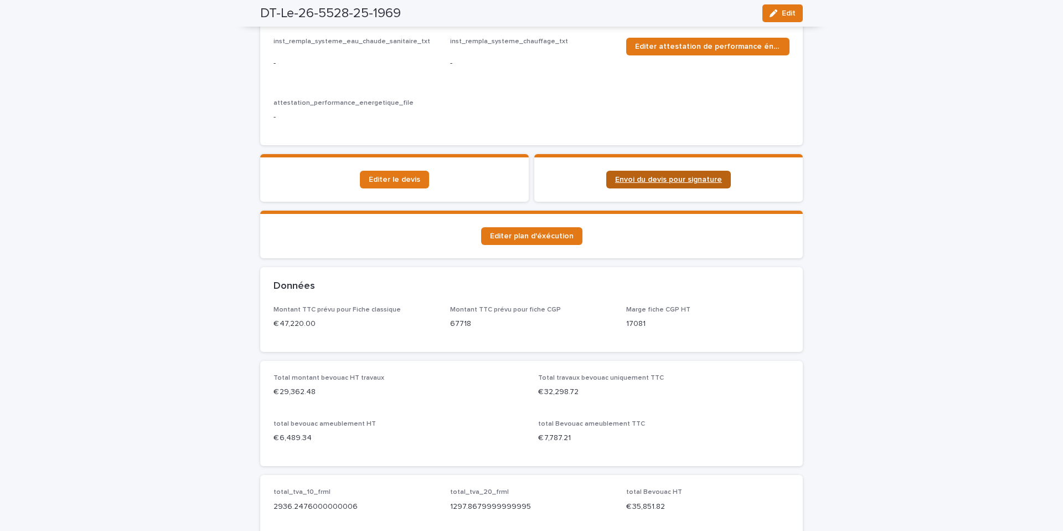
click at [635, 179] on span "Envoi du devis pour signature" at bounding box center [668, 180] width 107 height 8
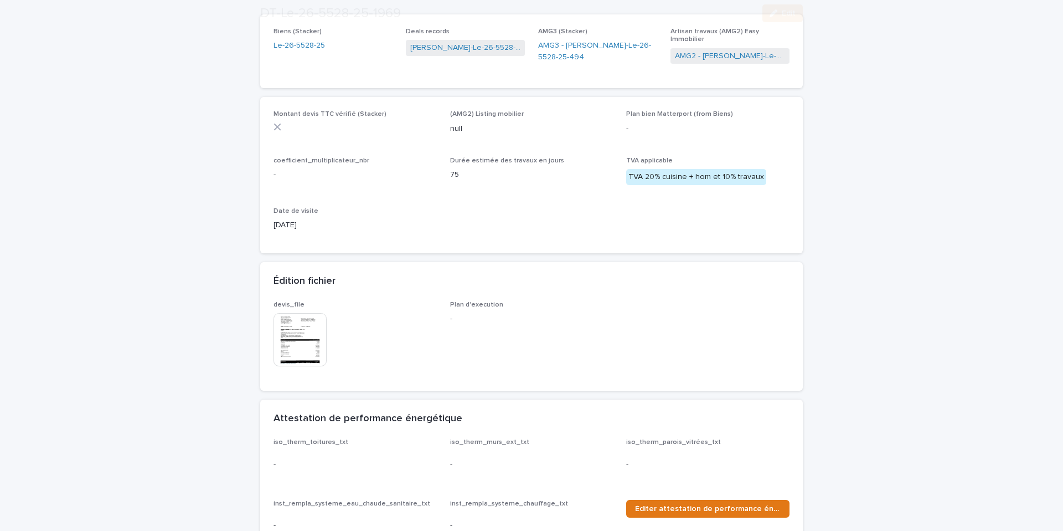
scroll to position [137, 0]
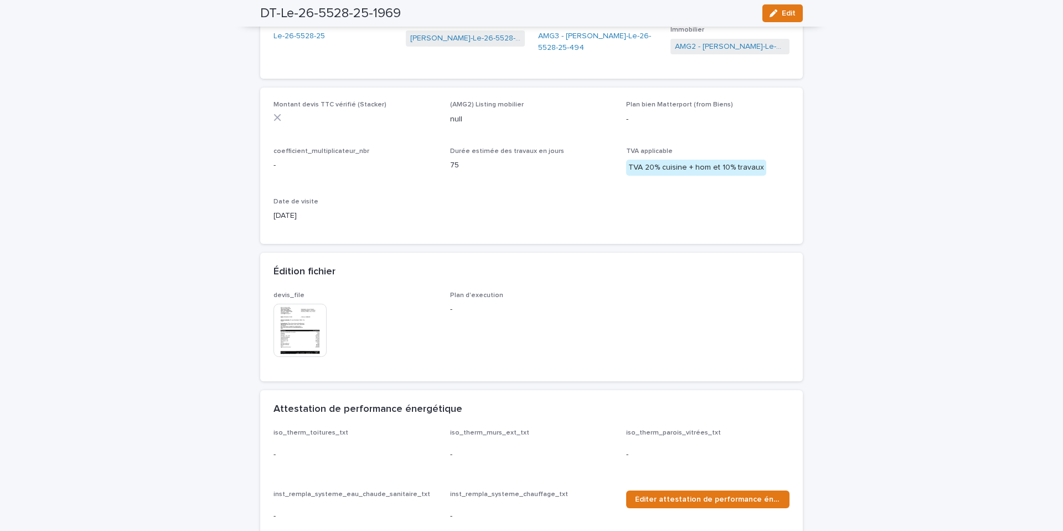
click at [293, 340] on img at bounding box center [300, 329] width 53 height 53
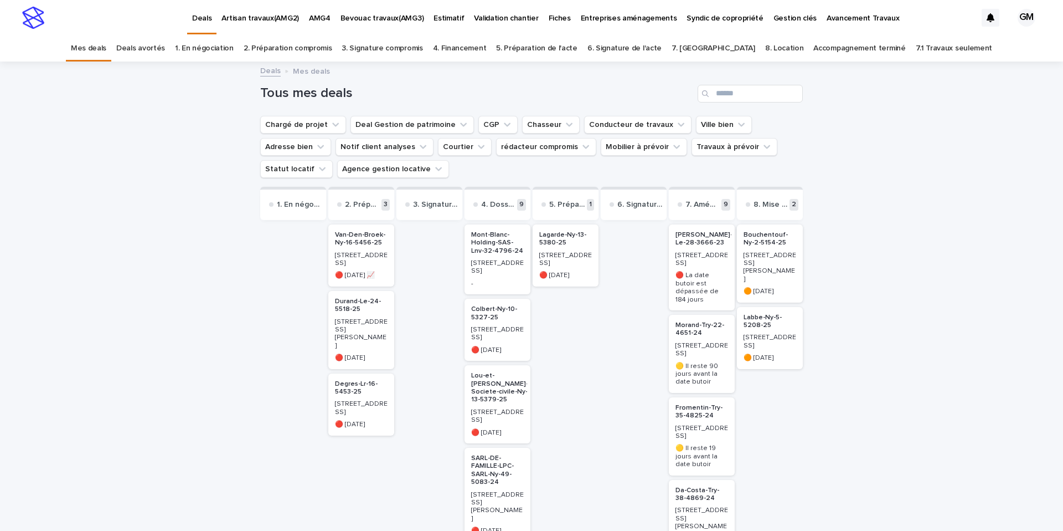
click at [342, 238] on p "Van-Den-Broek-Ny-16-5456-25" at bounding box center [361, 239] width 53 height 16
